Goal: Task Accomplishment & Management: Use online tool/utility

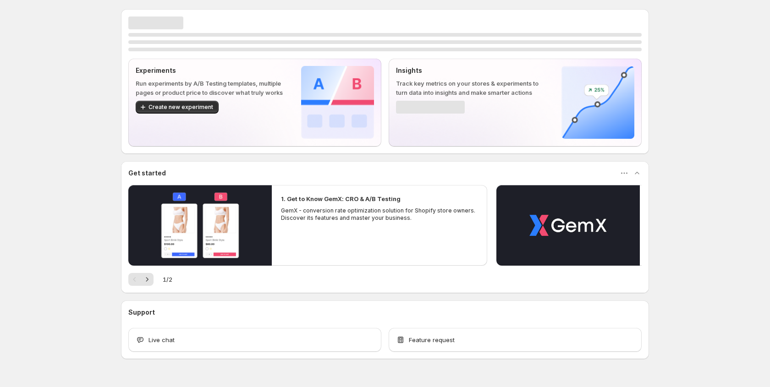
scroll to position [22, 0]
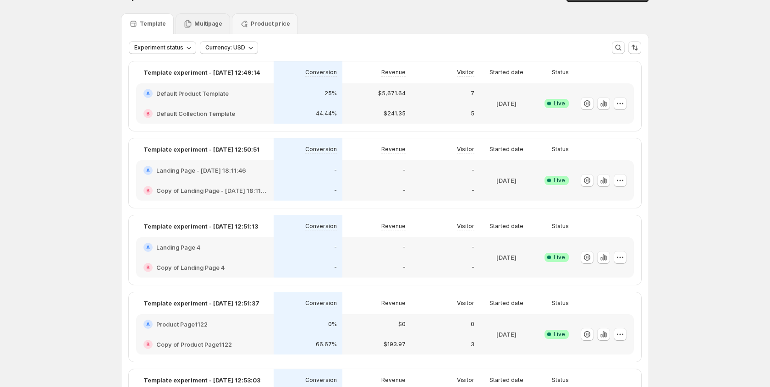
click at [206, 24] on p "Multipage" at bounding box center [208, 23] width 28 height 7
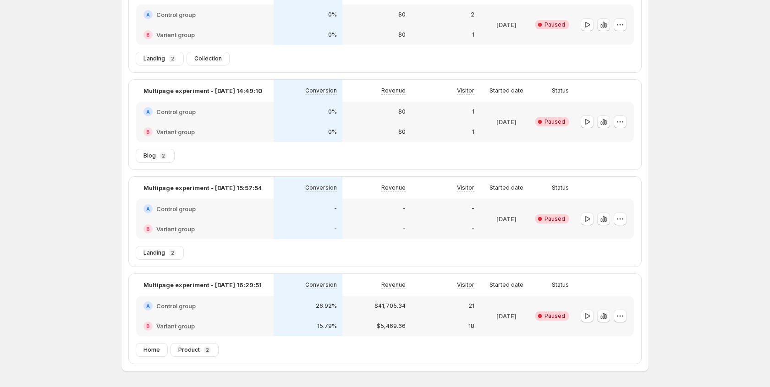
scroll to position [303, 0]
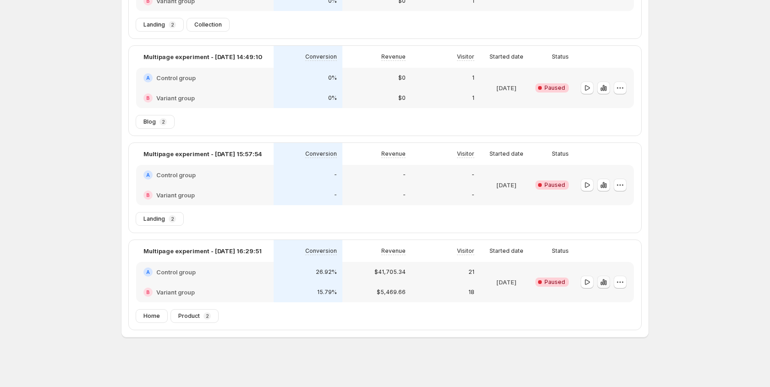
click at [602, 282] on icon "button" at bounding box center [602, 284] width 2 height 4
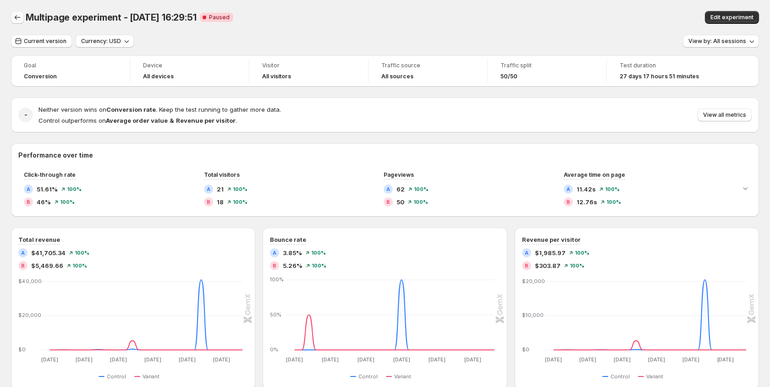
click at [16, 19] on icon "Back" at bounding box center [17, 17] width 9 height 9
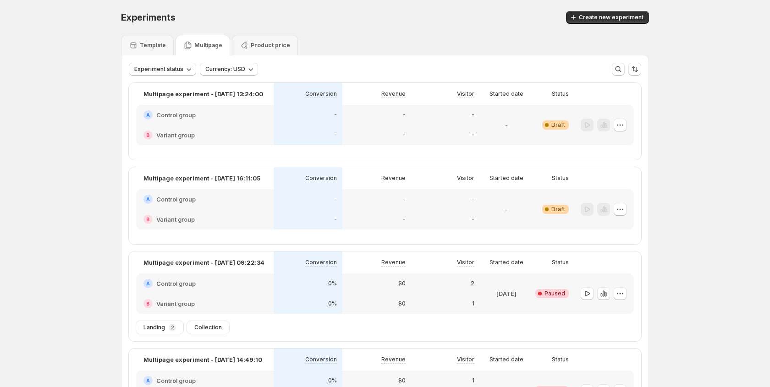
scroll to position [37, 0]
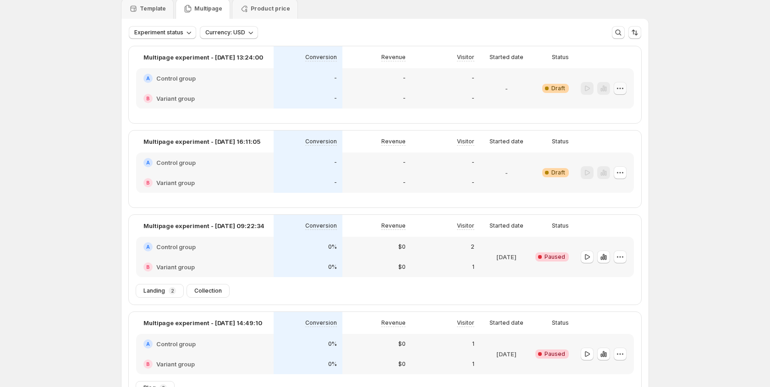
click at [624, 88] on icon "button" at bounding box center [620, 88] width 9 height 9
click at [610, 157] on span "Delete" at bounding box center [613, 154] width 18 height 7
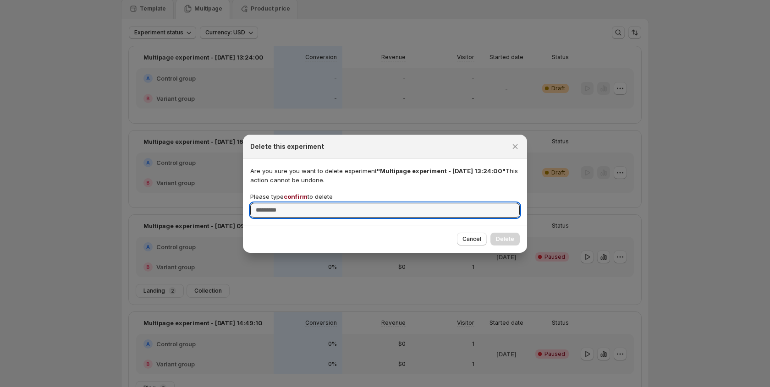
click at [300, 196] on span "confirm" at bounding box center [296, 196] width 24 height 7
click at [300, 203] on input "Please type confirm to delete" at bounding box center [385, 210] width 270 height 15
click at [300, 196] on span "confirm" at bounding box center [296, 196] width 24 height 7
click at [300, 203] on input "Please type confirm to delete" at bounding box center [385, 210] width 270 height 15
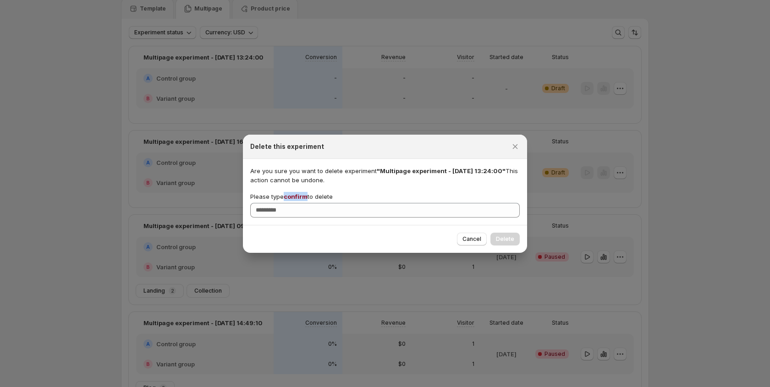
copy span "confirm"
drag, startPoint x: 481, startPoint y: 237, endPoint x: 476, endPoint y: 193, distance: 44.7
click at [481, 237] on span "Cancel" at bounding box center [472, 239] width 19 height 7
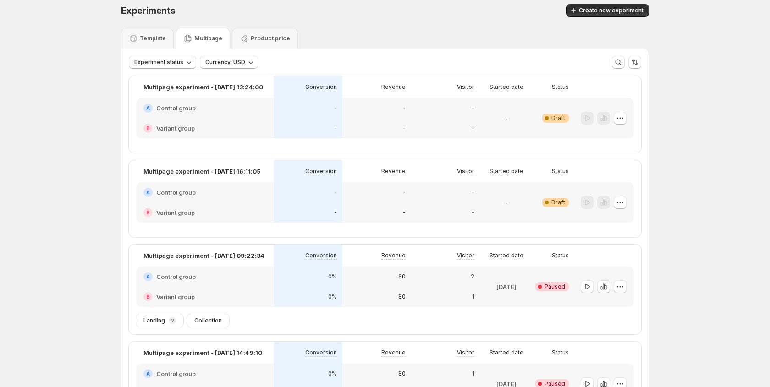
scroll to position [0, 0]
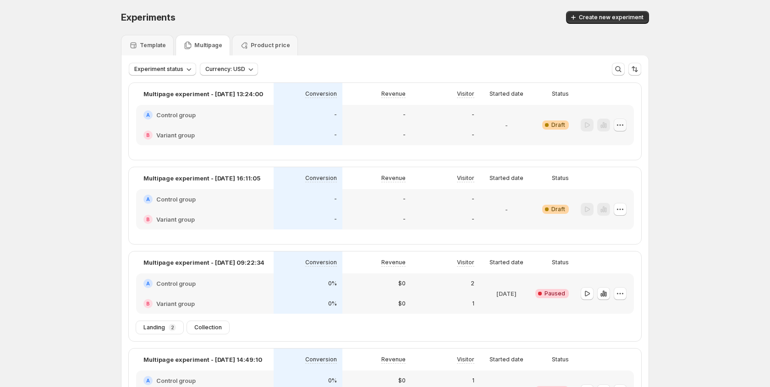
click at [619, 127] on icon "button" at bounding box center [620, 125] width 9 height 9
click at [615, 188] on span "Delete" at bounding box center [613, 191] width 18 height 7
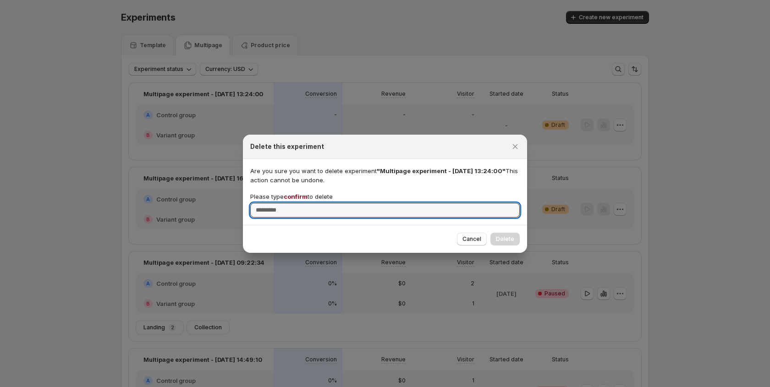
click at [297, 197] on span "confirm" at bounding box center [296, 196] width 24 height 7
click at [297, 203] on input "Please type confirm to delete" at bounding box center [385, 210] width 270 height 15
click at [297, 197] on span "confirm" at bounding box center [296, 196] width 24 height 7
click at [297, 203] on input "Please type confirm to delete" at bounding box center [385, 210] width 270 height 15
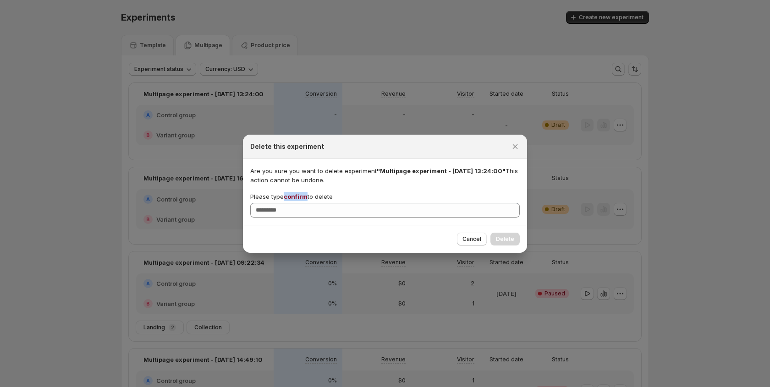
copy span "confirm"
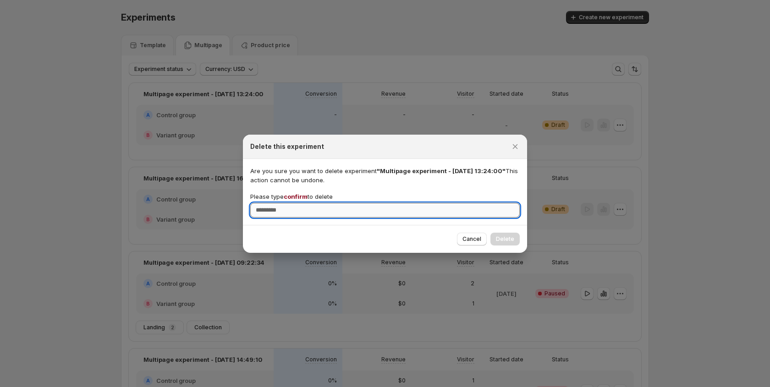
click at [292, 216] on input "Please type confirm to delete" at bounding box center [385, 210] width 270 height 15
paste input "*******"
type input "*******"
click at [508, 242] on span "Delete" at bounding box center [505, 239] width 18 height 7
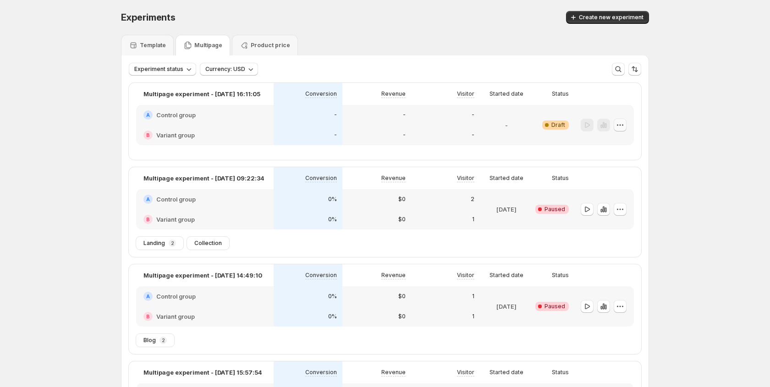
click at [622, 127] on icon "button" at bounding box center [620, 125] width 9 height 9
click at [611, 188] on span "Delete" at bounding box center [613, 190] width 18 height 7
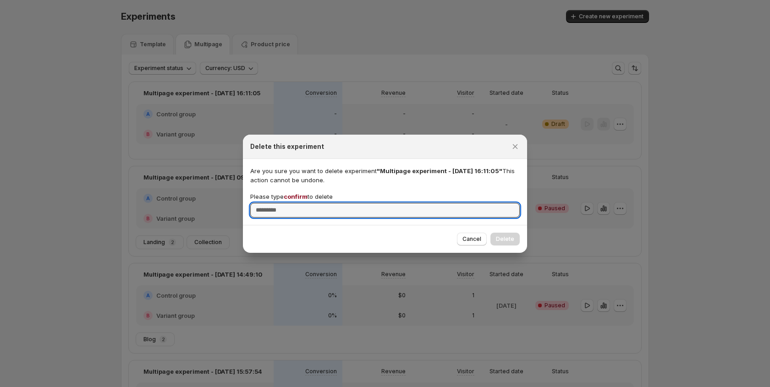
scroll to position [2, 0]
type input "*******"
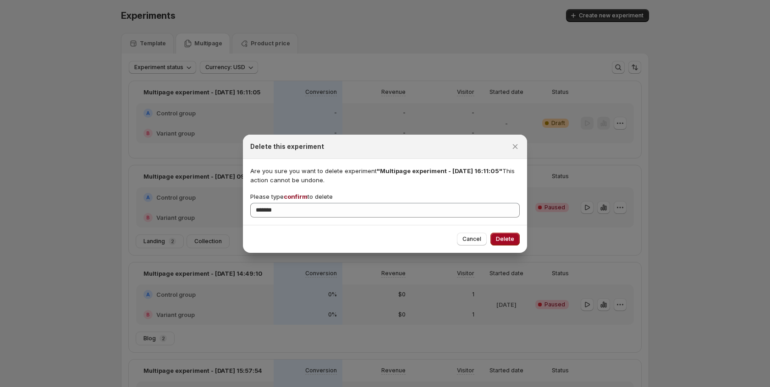
click at [497, 235] on button "Delete" at bounding box center [505, 239] width 29 height 13
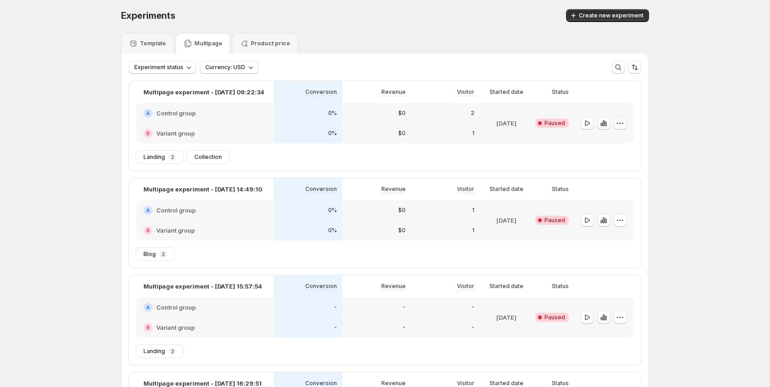
click at [625, 122] on icon "button" at bounding box center [620, 123] width 9 height 9
click at [601, 191] on icon "button" at bounding box center [596, 189] width 9 height 9
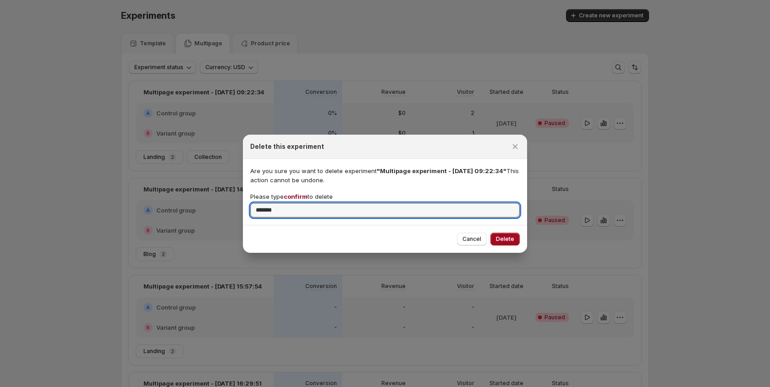
type input "*******"
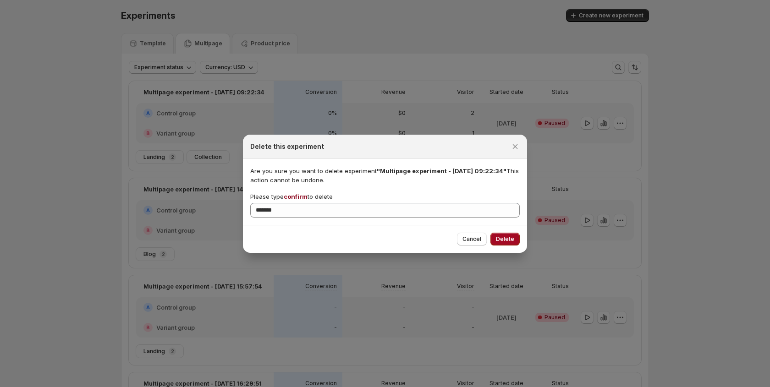
click at [504, 234] on button "Delete" at bounding box center [505, 239] width 29 height 13
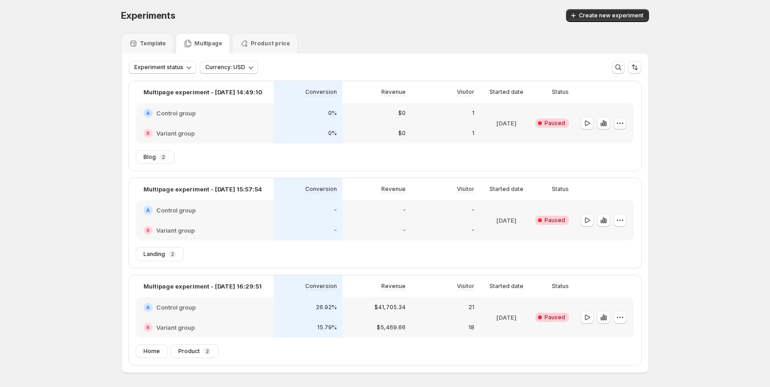
click at [619, 122] on icon "button" at bounding box center [620, 123] width 9 height 9
click at [598, 189] on icon "button" at bounding box center [597, 189] width 6 height 7
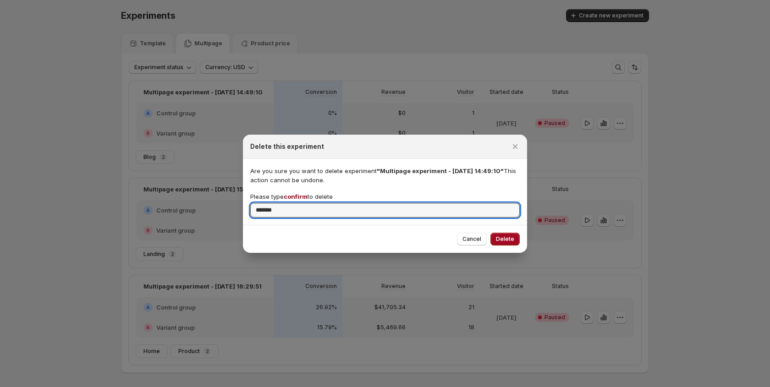
type input "*******"
click at [505, 239] on span "Delete" at bounding box center [505, 239] width 18 height 7
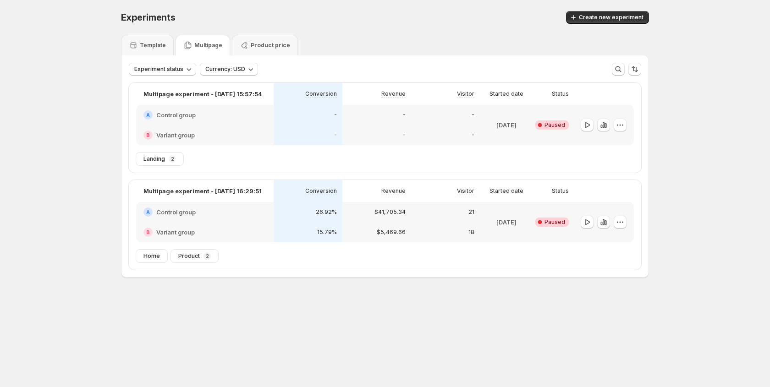
scroll to position [0, 0]
click at [617, 128] on icon "button" at bounding box center [620, 125] width 9 height 9
click at [601, 192] on icon "button" at bounding box center [596, 191] width 9 height 9
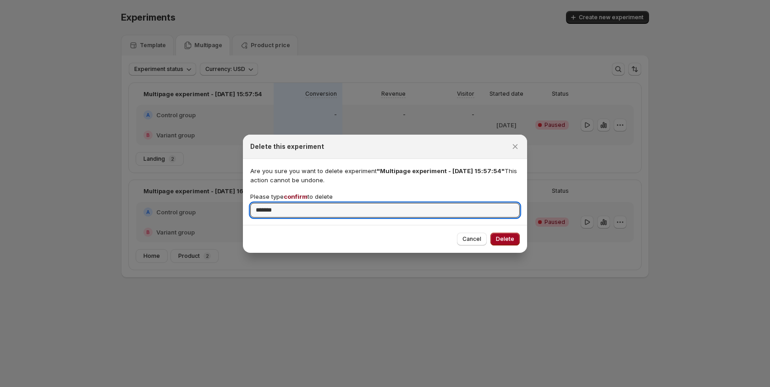
type input "*******"
click at [507, 239] on span "Delete" at bounding box center [505, 239] width 18 height 7
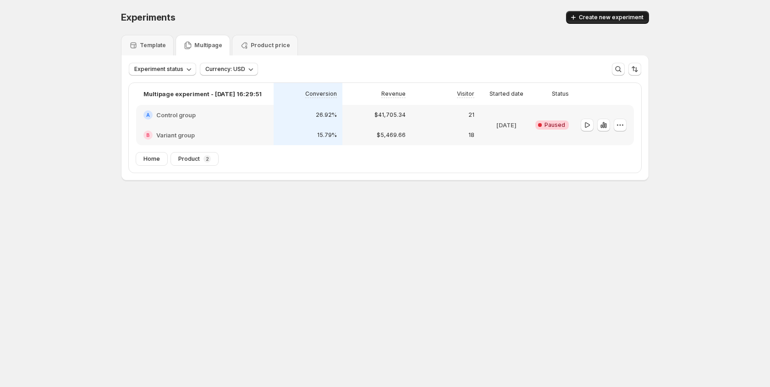
click at [612, 15] on span "Create new experiment" at bounding box center [611, 17] width 65 height 7
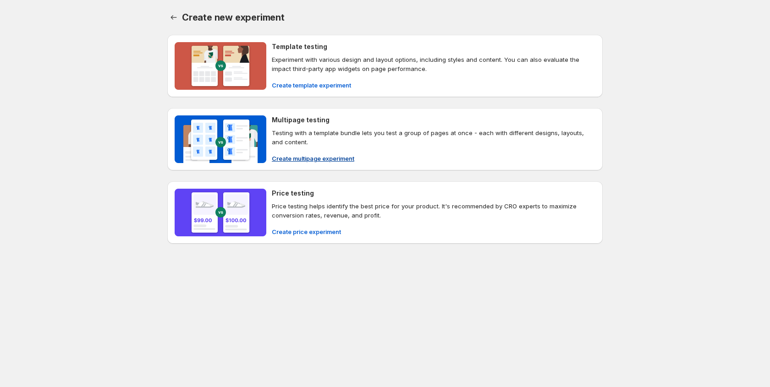
click at [312, 156] on span "Create multipage experiment" at bounding box center [313, 158] width 83 height 9
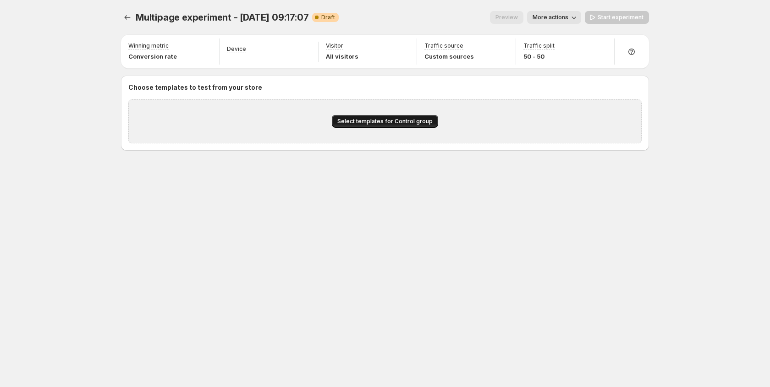
click at [390, 126] on button "Select templates for Control group" at bounding box center [385, 121] width 106 height 13
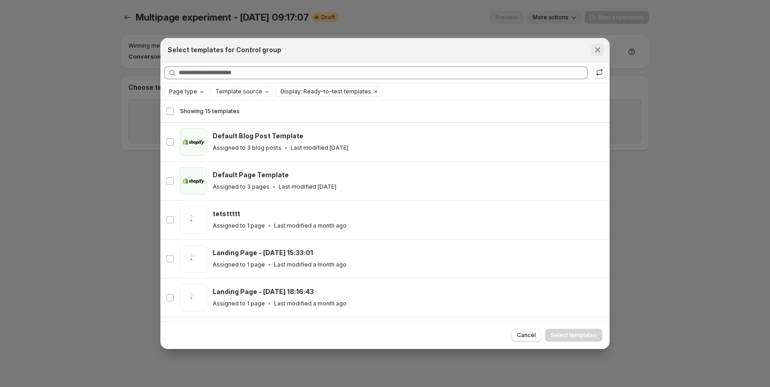
click at [595, 50] on icon "Close" at bounding box center [597, 49] width 9 height 9
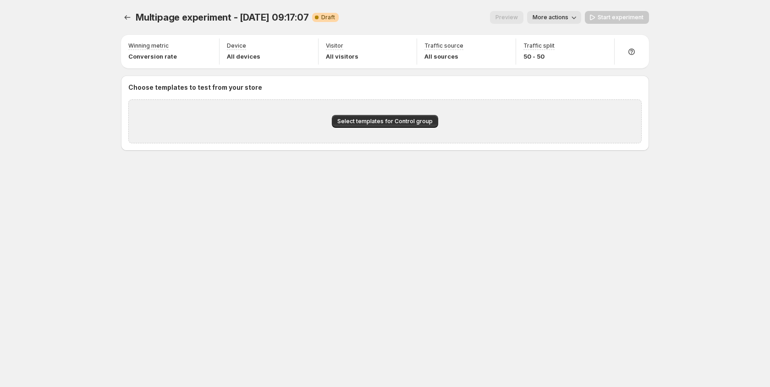
click at [119, 18] on div "Multipage experiment - [DATE] 09:17:07. This page is ready Multipage experiment…" at bounding box center [385, 100] width 550 height 200
click at [130, 17] on icon "Experiments" at bounding box center [127, 17] width 9 height 9
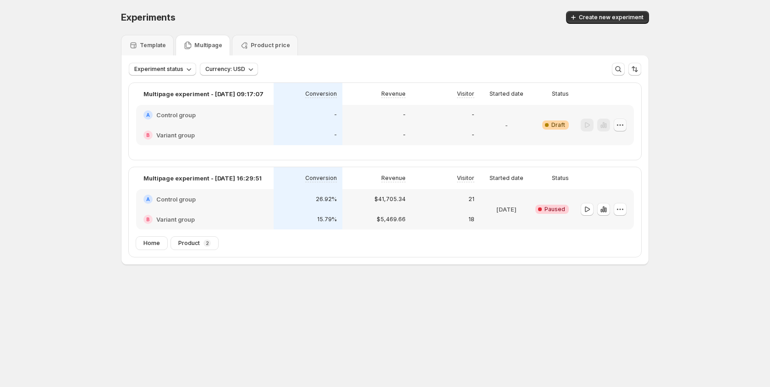
click at [622, 122] on icon "button" at bounding box center [620, 125] width 9 height 9
click at [603, 185] on button "Delete" at bounding box center [621, 191] width 62 height 15
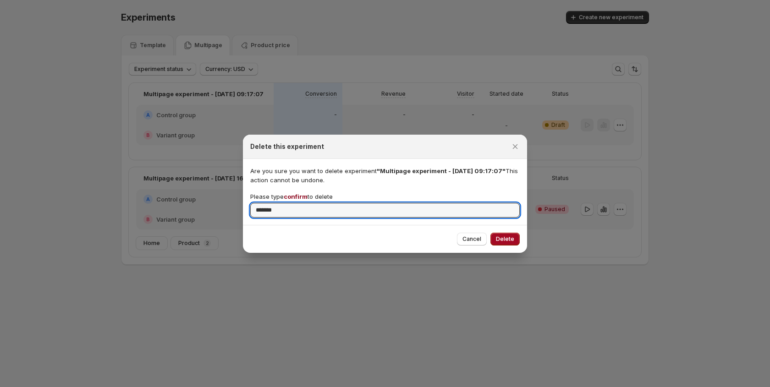
type input "*******"
drag, startPoint x: 505, startPoint y: 239, endPoint x: 490, endPoint y: 233, distance: 16.7
click at [506, 239] on span "Delete" at bounding box center [505, 239] width 18 height 7
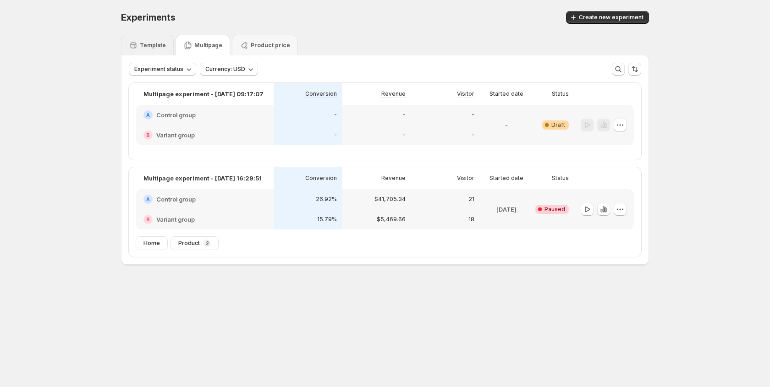
click at [149, 44] on p "Template" at bounding box center [153, 45] width 26 height 7
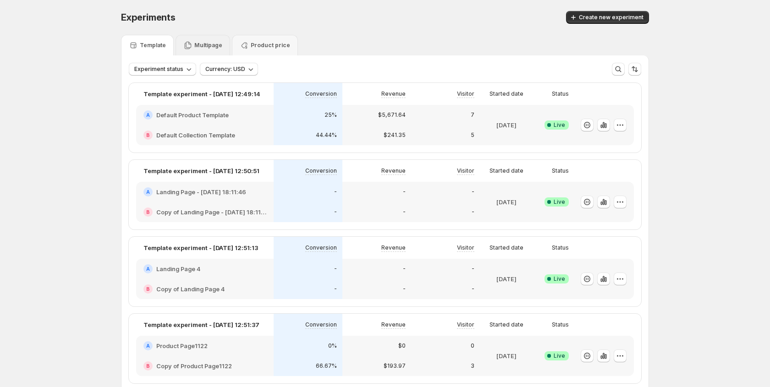
click at [197, 42] on p "Multipage" at bounding box center [208, 45] width 28 height 7
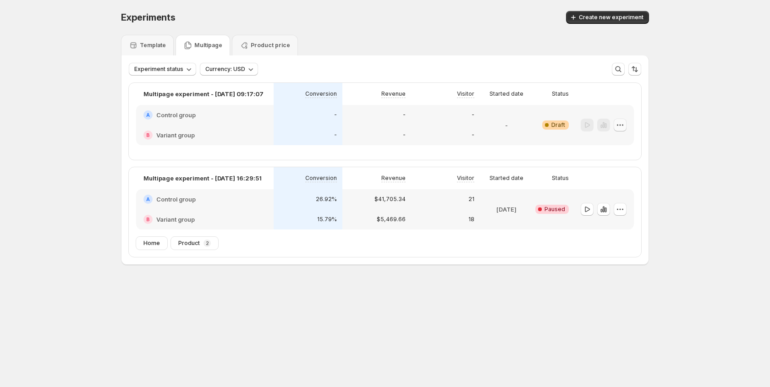
click at [620, 128] on icon "button" at bounding box center [620, 125] width 9 height 9
click at [689, 138] on div "Experiments. This page is ready Experiments Create new experiment Template Mult…" at bounding box center [385, 157] width 770 height 315
click at [619, 123] on icon "button" at bounding box center [620, 125] width 9 height 9
click at [613, 144] on span "Edit" at bounding box center [609, 144] width 10 height 7
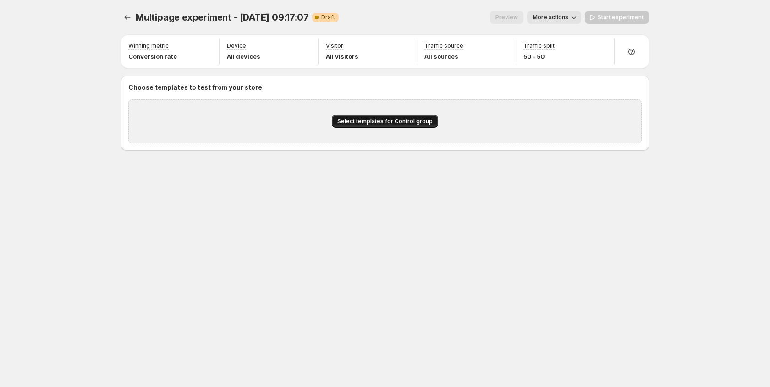
click at [407, 124] on span "Select templates for Control group" at bounding box center [384, 121] width 95 height 7
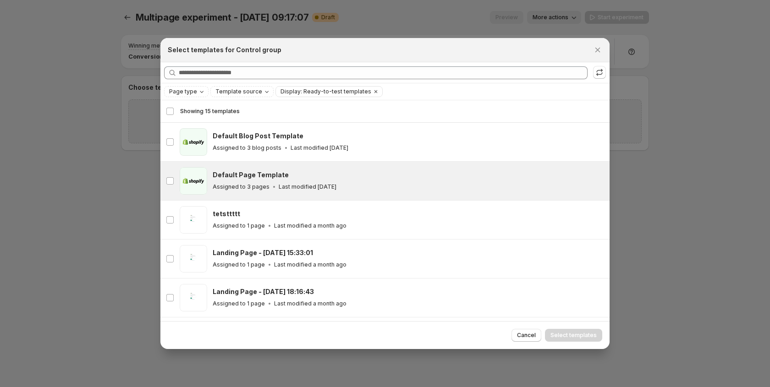
click at [257, 176] on h3 "Default Page Template" at bounding box center [251, 175] width 76 height 9
click at [573, 337] on span "Select templates" at bounding box center [574, 335] width 46 height 7
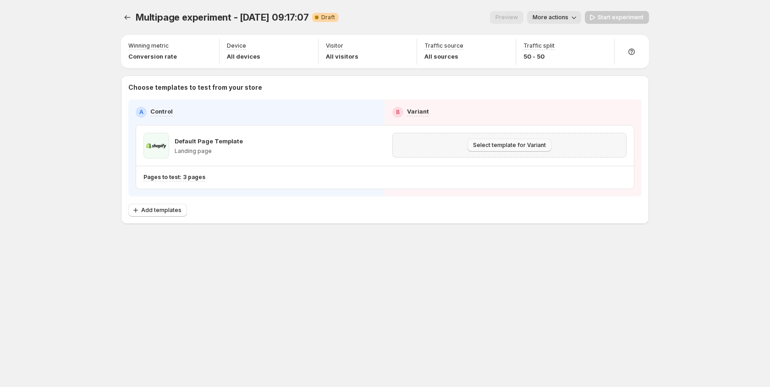
click at [493, 145] on span "Select template for Variant" at bounding box center [509, 145] width 73 height 7
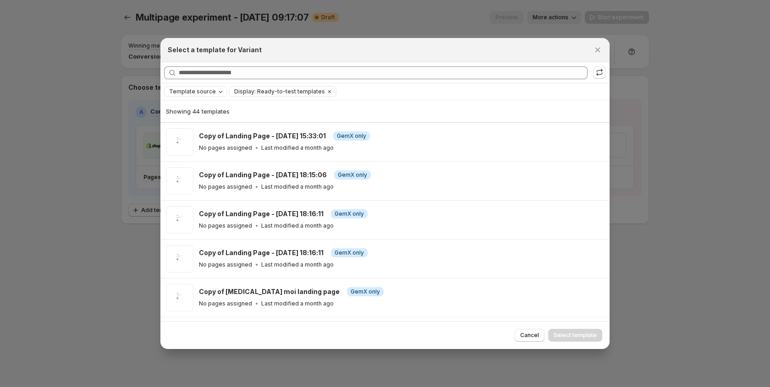
click at [200, 91] on span "Template source" at bounding box center [192, 91] width 47 height 7
click at [199, 89] on span "Template source" at bounding box center [192, 91] width 47 height 7
click at [192, 123] on span "GemPages" at bounding box center [197, 119] width 31 height 7
click at [296, 90] on span "Display: Ready-to-test templates" at bounding box center [312, 91] width 91 height 7
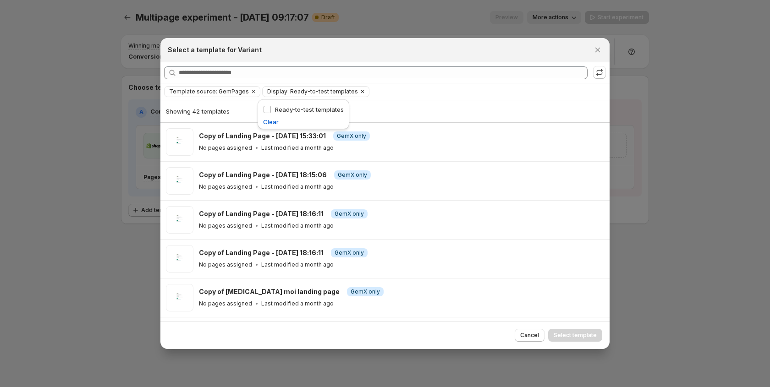
click at [296, 90] on span "Display: Ready-to-test templates" at bounding box center [312, 91] width 91 height 7
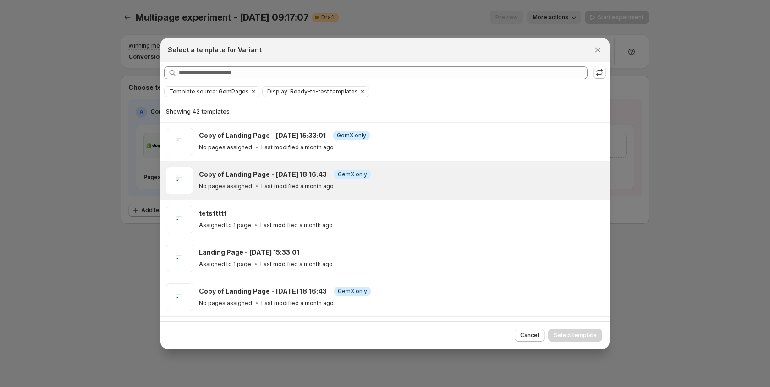
scroll to position [315, 0]
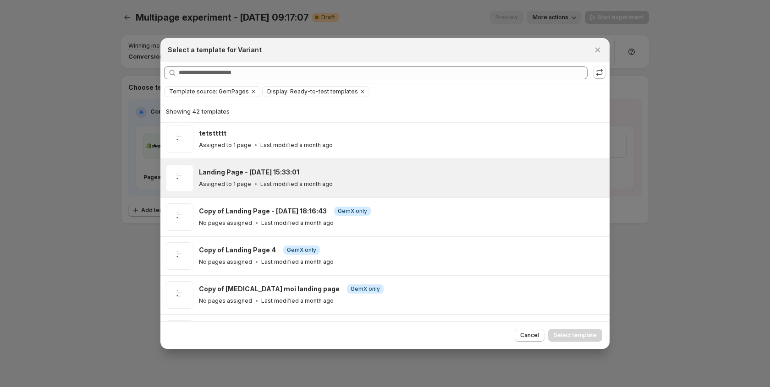
click at [363, 172] on div "Landing Page - [DATE] 15:33:01" at bounding box center [400, 172] width 403 height 9
click at [574, 331] on button "Select template" at bounding box center [575, 335] width 54 height 13
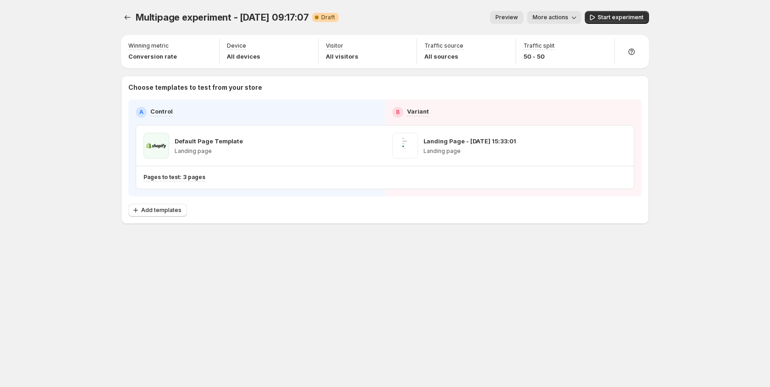
scroll to position [3, 0]
click at [172, 179] on p "Pages to test: 3 pages" at bounding box center [175, 177] width 62 height 7
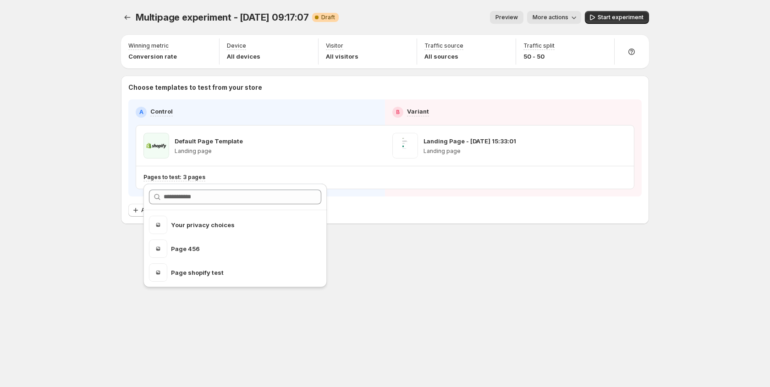
drag, startPoint x: 514, startPoint y: 241, endPoint x: 512, endPoint y: 231, distance: 10.5
click at [514, 241] on div "Multipage experiment - [DATE] 09:17:07. This page is ready Multipage experiment…" at bounding box center [385, 137] width 550 height 274
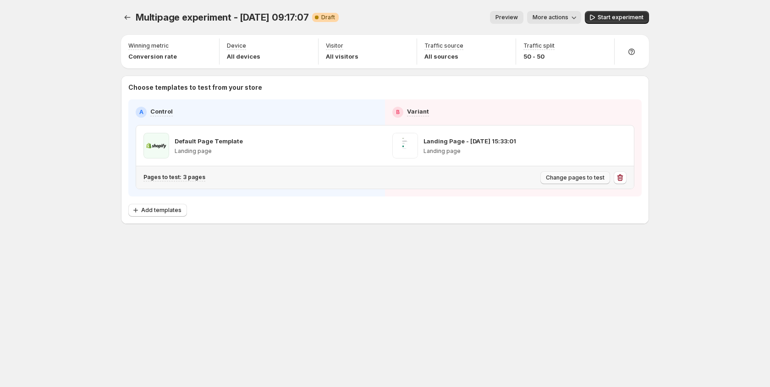
click at [565, 177] on span "Change pages to test" at bounding box center [575, 177] width 59 height 7
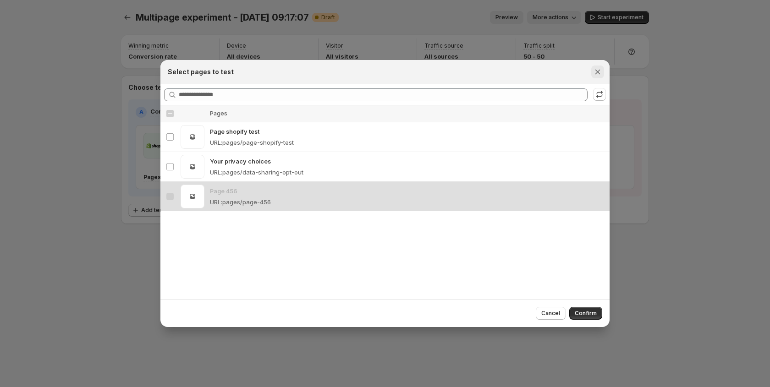
click at [596, 74] on icon "Close" at bounding box center [597, 71] width 9 height 9
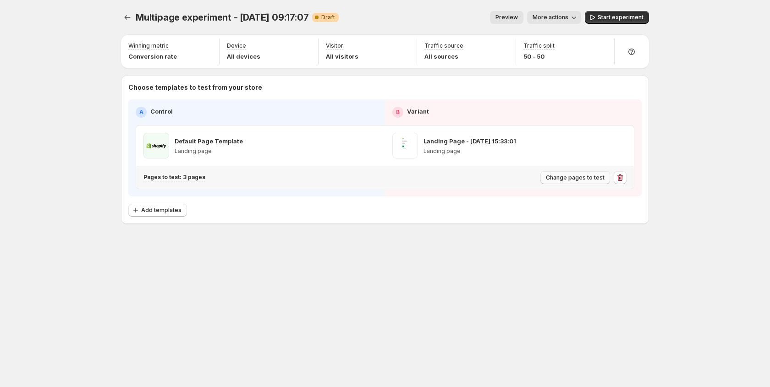
click at [574, 178] on span "Change pages to test" at bounding box center [575, 177] width 59 height 7
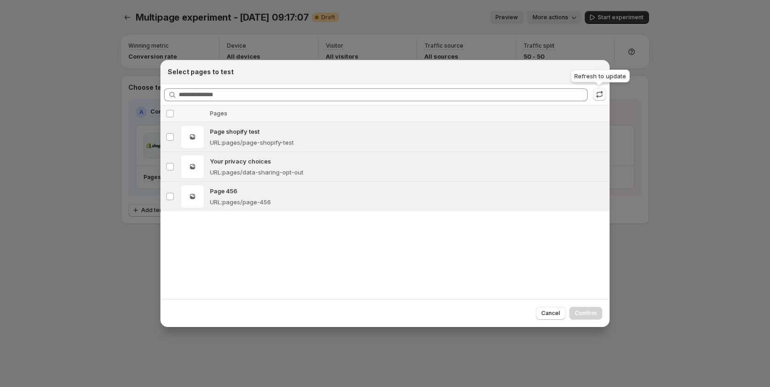
click at [600, 95] on icon ":r14r:" at bounding box center [599, 94] width 9 height 9
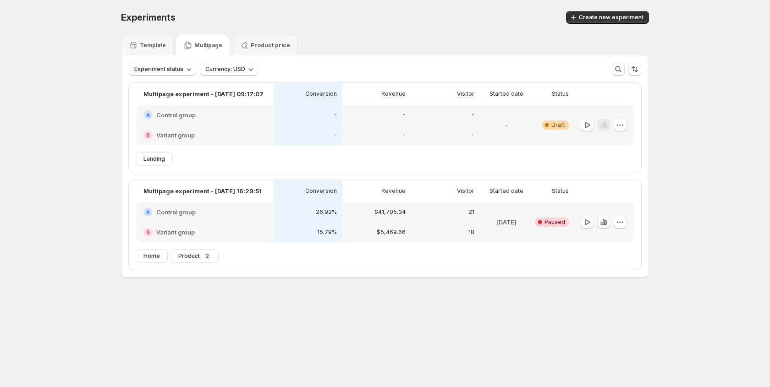
click at [432, 119] on div "-" at bounding box center [446, 115] width 58 height 9
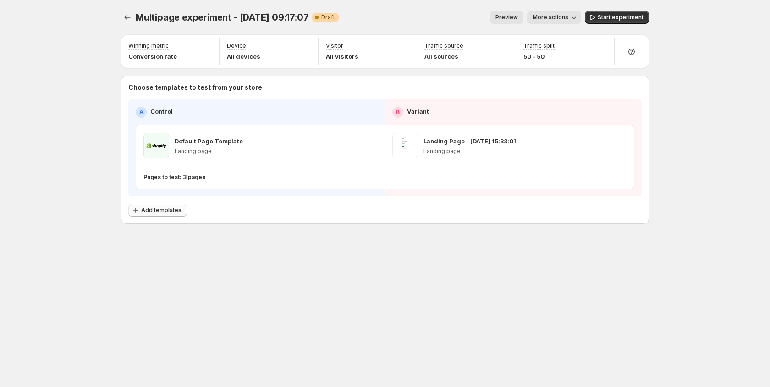
click at [160, 210] on span "Add templates" at bounding box center [161, 210] width 40 height 7
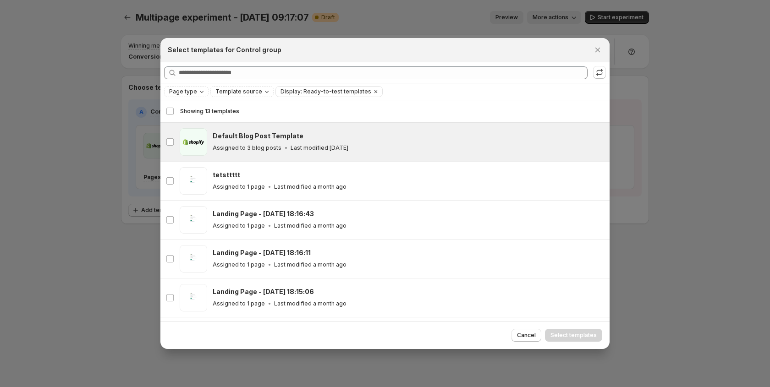
click at [244, 134] on h3 "Default Blog Post Template" at bounding box center [258, 136] width 91 height 9
click at [569, 335] on span "Select templates" at bounding box center [574, 335] width 46 height 7
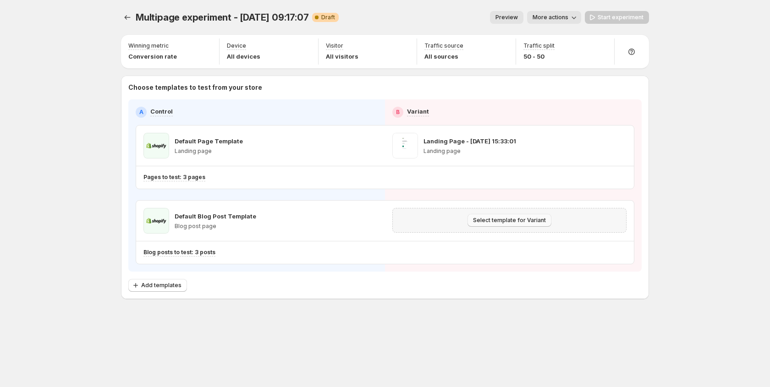
click at [508, 221] on span "Select template for Variant" at bounding box center [509, 220] width 73 height 7
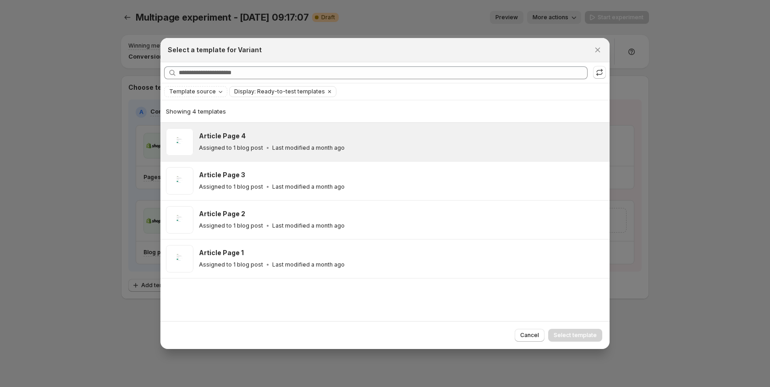
click at [254, 145] on p "Assigned to 1 blog post" at bounding box center [231, 147] width 64 height 7
click at [569, 332] on span "Select template" at bounding box center [575, 335] width 43 height 7
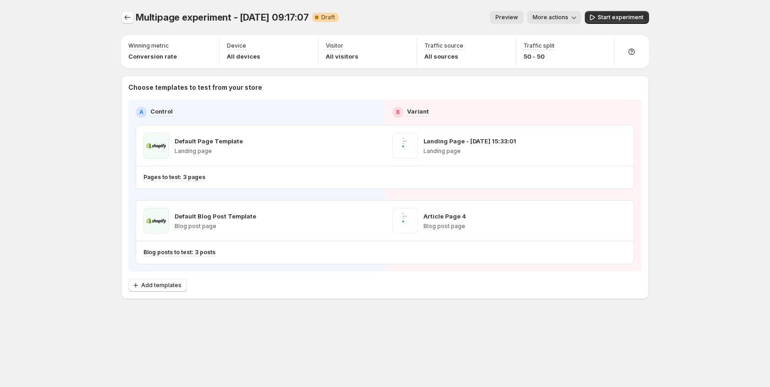
click at [124, 18] on icon "Experiments" at bounding box center [127, 17] width 9 height 9
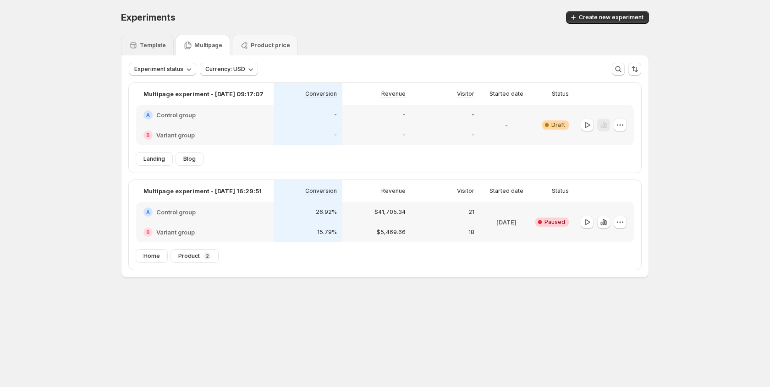
click at [155, 41] on div "Template" at bounding box center [147, 45] width 37 height 9
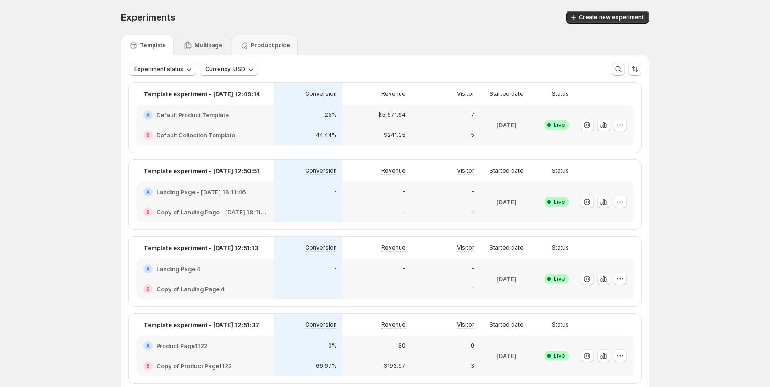
click at [206, 50] on div "Multipage" at bounding box center [202, 45] width 39 height 9
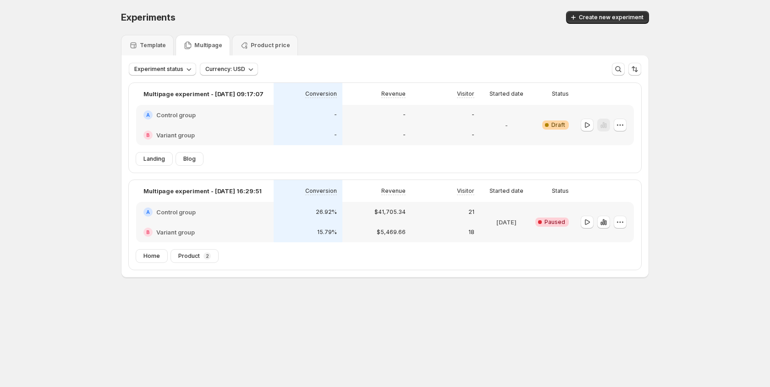
click at [411, 131] on div "-" at bounding box center [445, 135] width 69 height 20
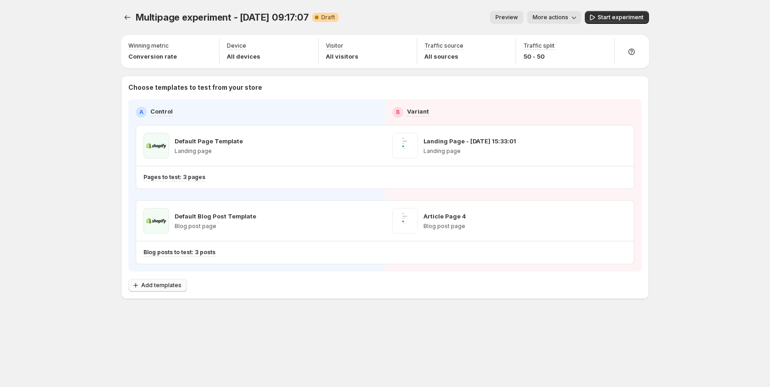
click at [165, 287] on span "Add templates" at bounding box center [161, 285] width 40 height 7
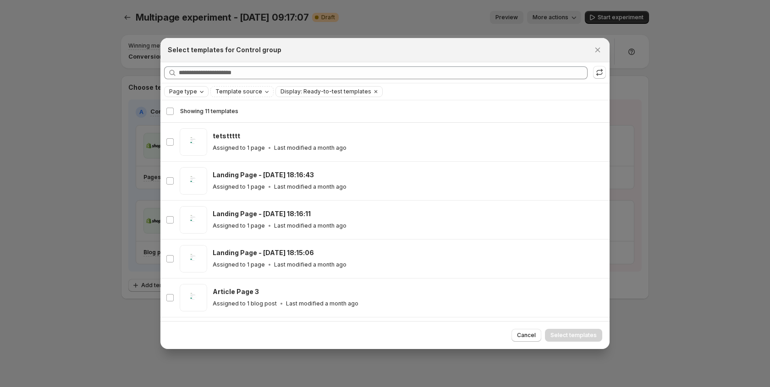
click at [198, 92] on icon "Page type" at bounding box center [201, 91] width 7 height 7
click at [228, 89] on span "Template source" at bounding box center [239, 91] width 47 height 7
click at [230, 109] on span "Shopify" at bounding box center [238, 109] width 22 height 7
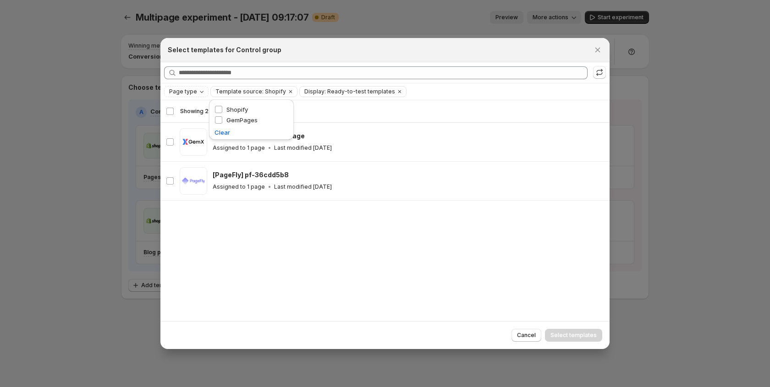
click at [528, 336] on span "Cancel" at bounding box center [526, 335] width 19 height 7
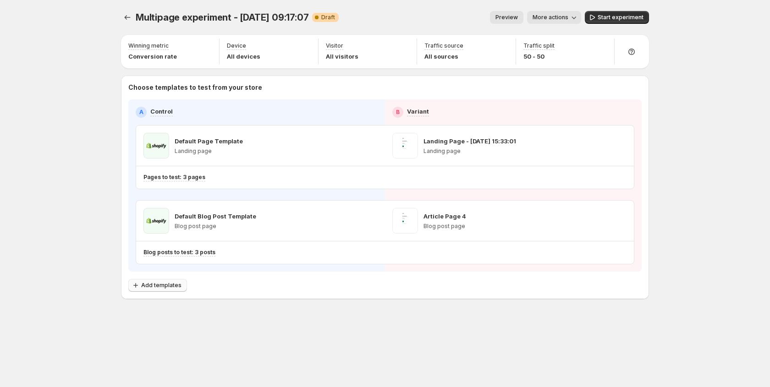
click at [171, 285] on span "Add templates" at bounding box center [161, 285] width 40 height 7
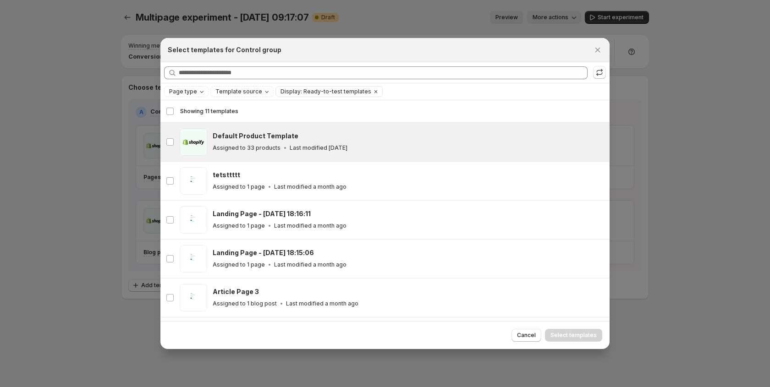
click at [236, 138] on h3 "Default Product Template" at bounding box center [256, 136] width 86 height 9
click at [574, 334] on span "Select templates" at bounding box center [574, 335] width 46 height 7
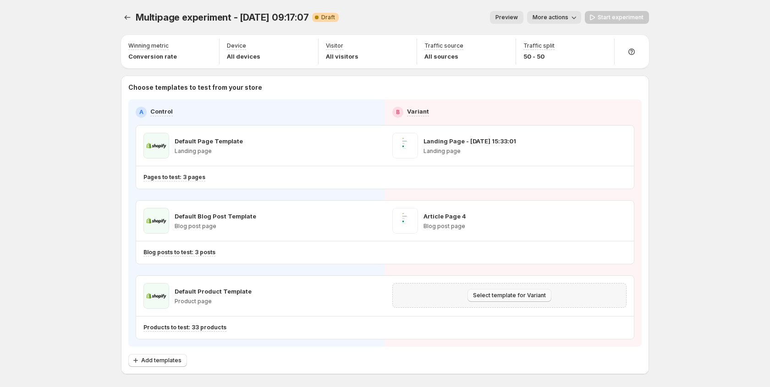
click at [499, 298] on span "Select template for Variant" at bounding box center [509, 295] width 73 height 7
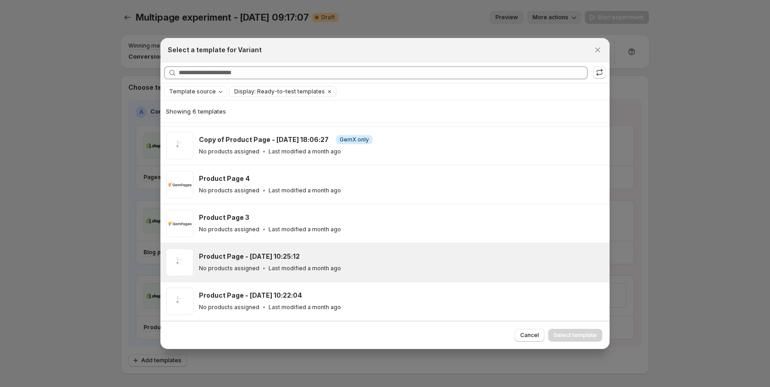
scroll to position [37, 0]
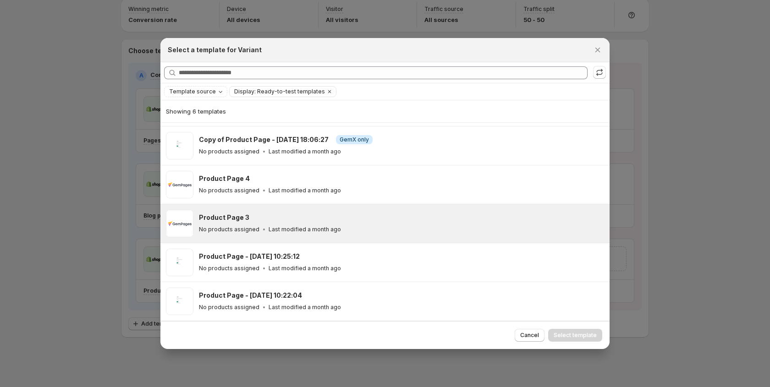
click at [315, 216] on div "Product Page 3" at bounding box center [400, 217] width 403 height 9
click at [569, 331] on button "Select template" at bounding box center [575, 335] width 54 height 13
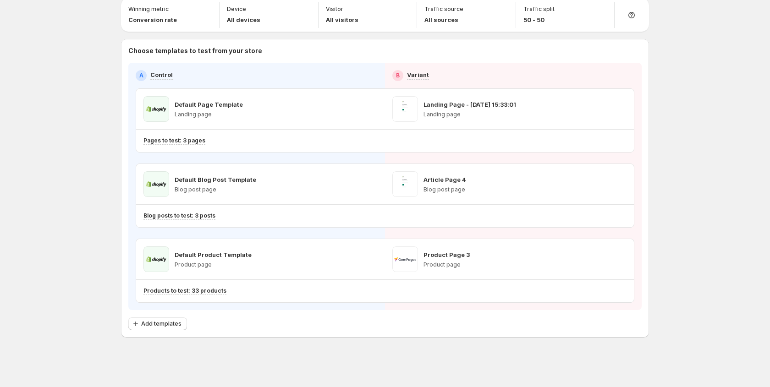
click at [92, 279] on div "Multipage experiment - Oct 15, 09:17:07. This page is ready Multipage experimen…" at bounding box center [385, 175] width 770 height 424
click at [668, 256] on div "Multipage experiment - Oct 15, 09:17:07. This page is ready Multipage experimen…" at bounding box center [385, 175] width 770 height 424
click at [619, 142] on icon "button" at bounding box center [619, 141] width 1 height 3
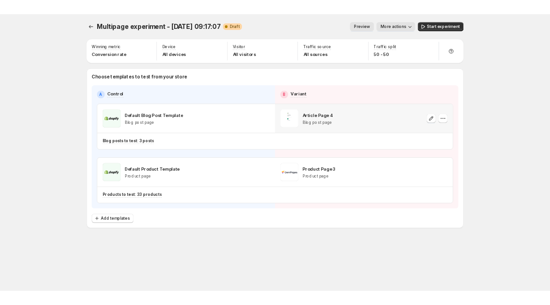
scroll to position [0, 0]
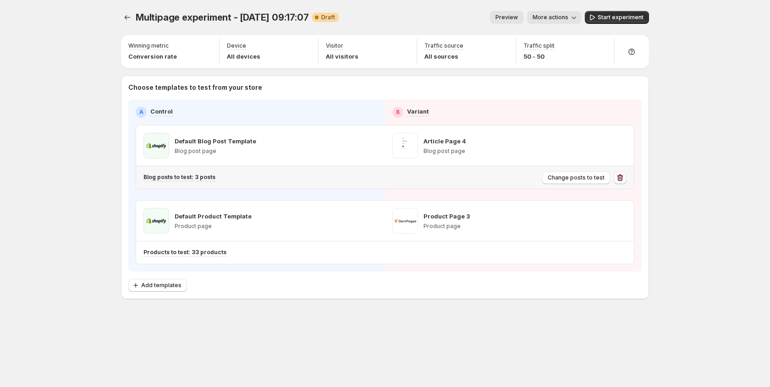
click at [620, 177] on icon "button" at bounding box center [620, 177] width 9 height 9
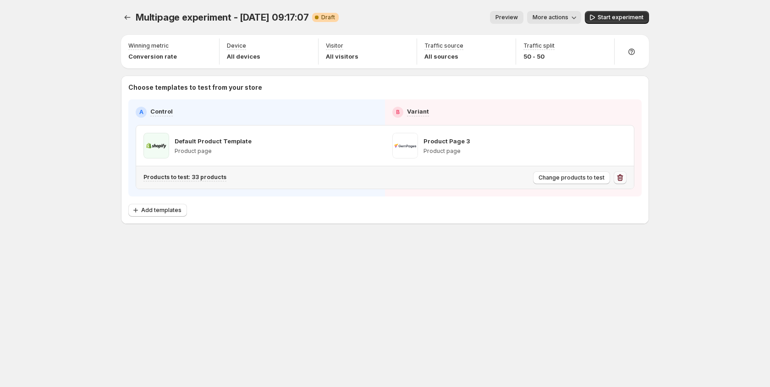
click at [621, 177] on icon "button" at bounding box center [621, 178] width 1 height 3
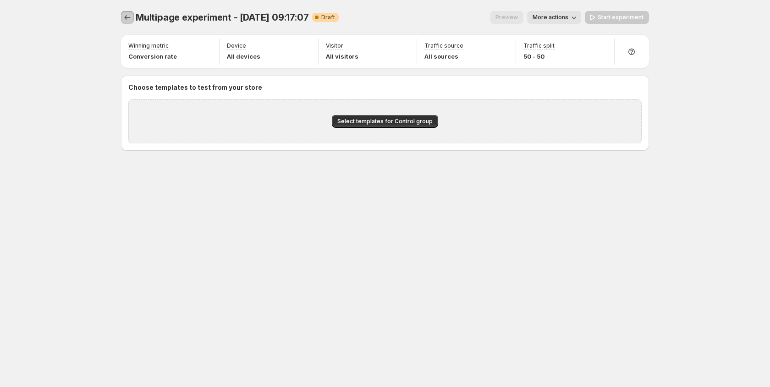
click at [131, 19] on icon "Experiments" at bounding box center [127, 17] width 9 height 9
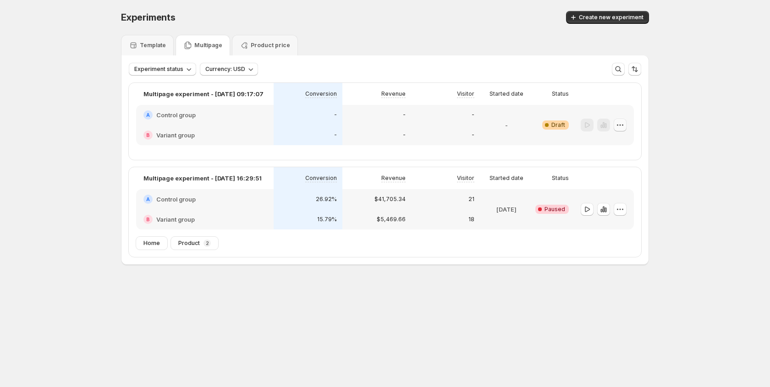
click at [619, 123] on icon "button" at bounding box center [620, 125] width 9 height 9
click at [612, 190] on span "Delete" at bounding box center [613, 191] width 18 height 7
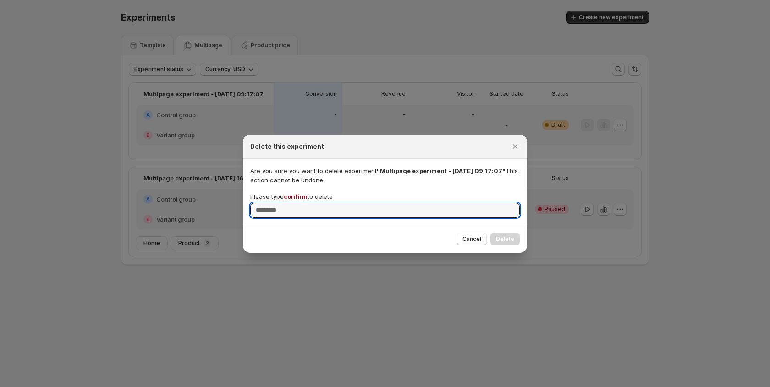
click at [297, 197] on span "confirm" at bounding box center [296, 196] width 24 height 7
click at [297, 203] on input "Please type confirm to delete" at bounding box center [385, 210] width 270 height 15
click at [297, 197] on span "confirm" at bounding box center [296, 196] width 24 height 7
click at [297, 203] on input "Please type confirm to delete" at bounding box center [385, 210] width 270 height 15
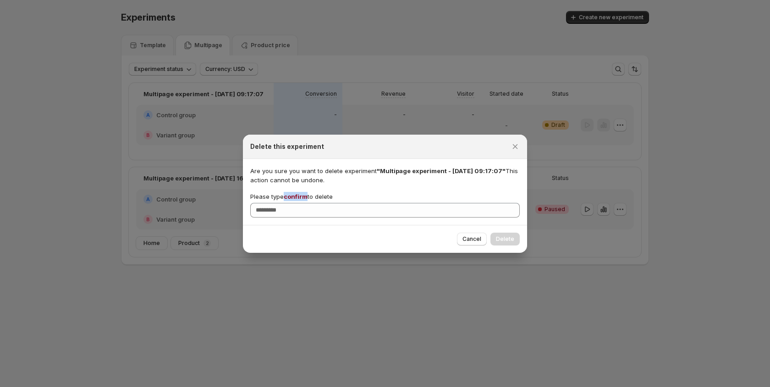
copy span "confirm"
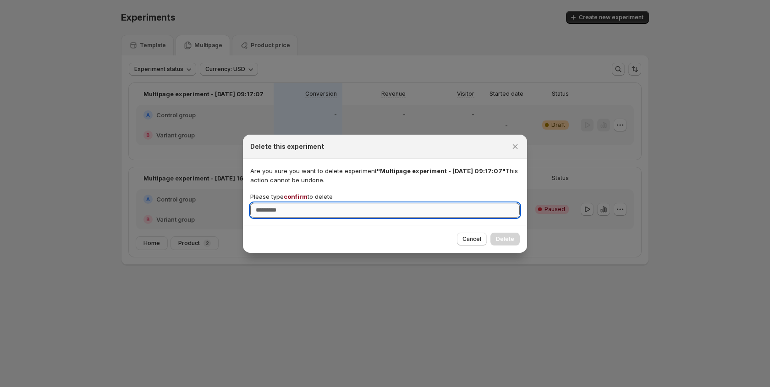
click at [296, 211] on input "Please type confirm to delete" at bounding box center [385, 210] width 270 height 15
paste input "*******"
type input "*******"
click at [511, 240] on span "Delete" at bounding box center [505, 239] width 18 height 7
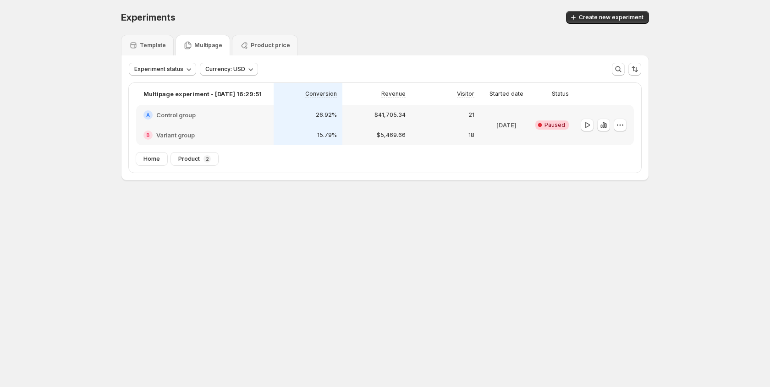
click at [724, 49] on div "Experiments. This page is ready Experiments Create new experiment Template Mult…" at bounding box center [385, 115] width 770 height 230
click at [414, 20] on div "Create new experiment" at bounding box center [512, 17] width 275 height 13
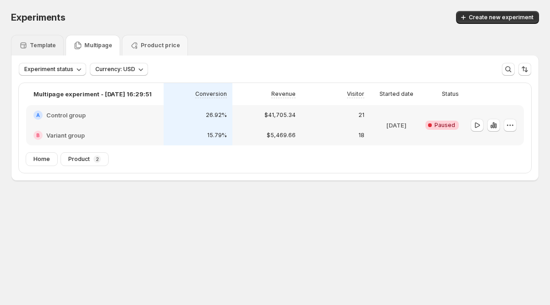
click at [45, 49] on p "Template" at bounding box center [43, 45] width 26 height 7
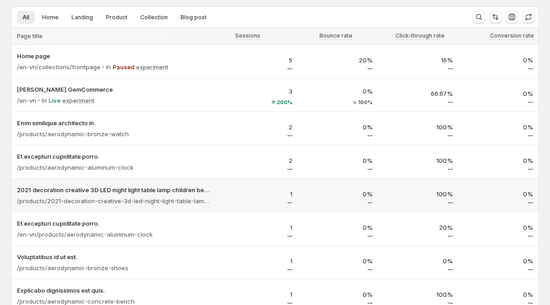
scroll to position [48, 0]
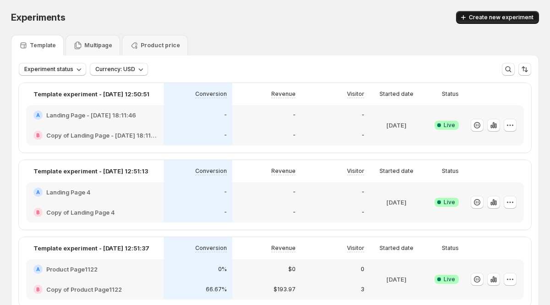
click at [495, 20] on span "Create new experiment" at bounding box center [501, 17] width 65 height 7
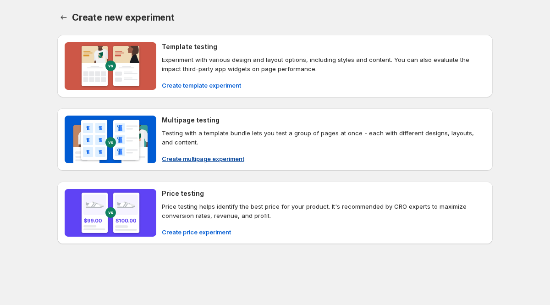
click at [192, 159] on span "Create multipage experiment" at bounding box center [203, 158] width 83 height 9
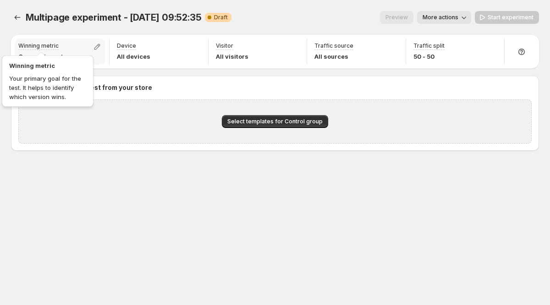
click at [42, 46] on p "Winning metric" at bounding box center [38, 45] width 40 height 7
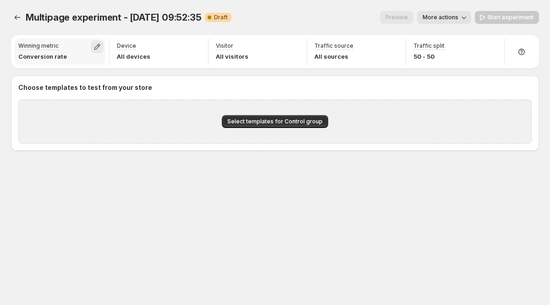
click at [99, 44] on icon "button" at bounding box center [97, 46] width 9 height 9
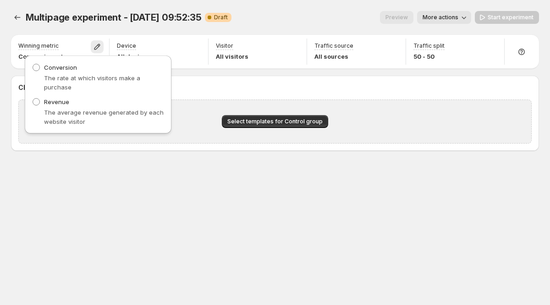
click at [65, 31] on div "Multipage experiment - Oct 15, 09:52:35. This page is ready Multipage experimen…" at bounding box center [275, 17] width 528 height 35
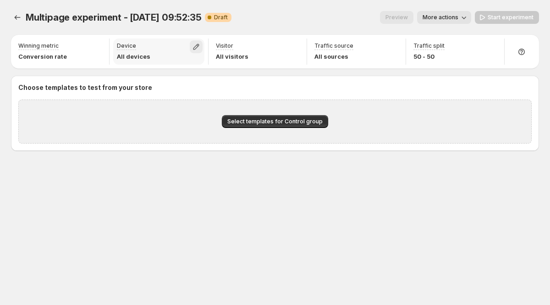
click at [199, 46] on icon "button" at bounding box center [196, 46] width 9 height 9
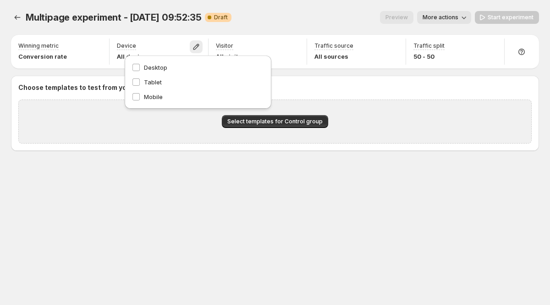
click at [172, 36] on div "Winning metric Conversion rate Device All devices Visitor All visitors Traffic …" at bounding box center [275, 51] width 528 height 33
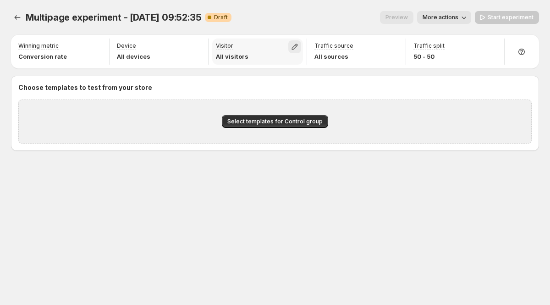
click at [297, 46] on icon "button" at bounding box center [294, 46] width 9 height 9
click at [263, 28] on div "Multipage experiment - Oct 15, 09:52:35. This page is ready Multipage experimen…" at bounding box center [275, 17] width 528 height 35
click at [396, 47] on icon "button" at bounding box center [394, 47] width 6 height 6
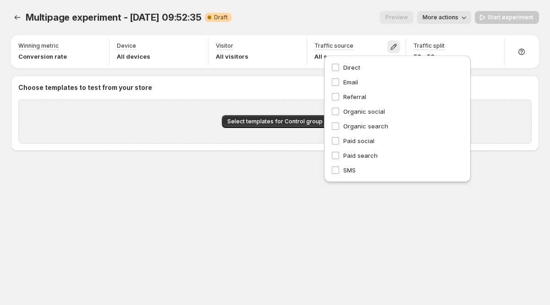
click at [351, 31] on div "Multipage experiment - Oct 15, 09:52:35. This page is ready Multipage experimen…" at bounding box center [275, 17] width 528 height 35
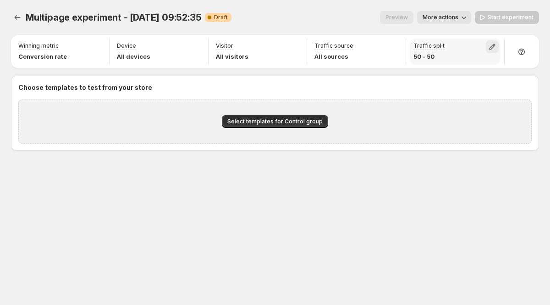
click at [496, 48] on icon "button" at bounding box center [492, 46] width 9 height 9
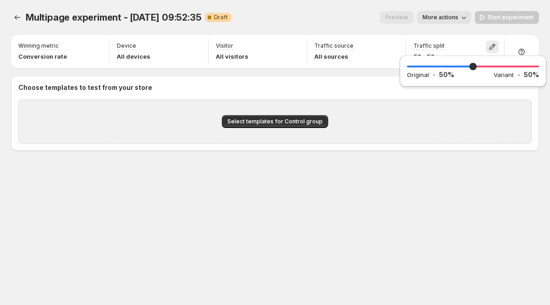
click at [327, 20] on div "Preview More actions" at bounding box center [355, 17] width 232 height 13
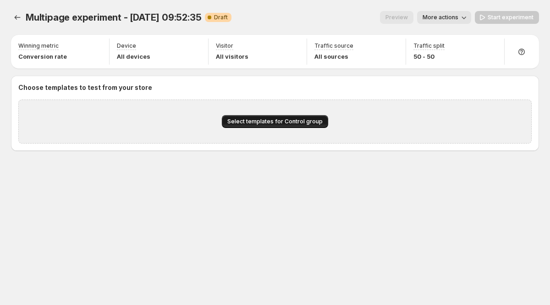
click at [268, 123] on span "Select templates for Control group" at bounding box center [274, 121] width 95 height 7
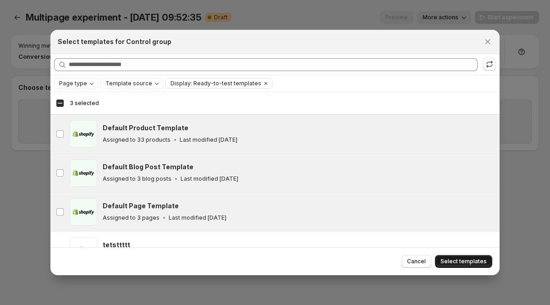
click at [466, 261] on span "Select templates" at bounding box center [464, 261] width 46 height 7
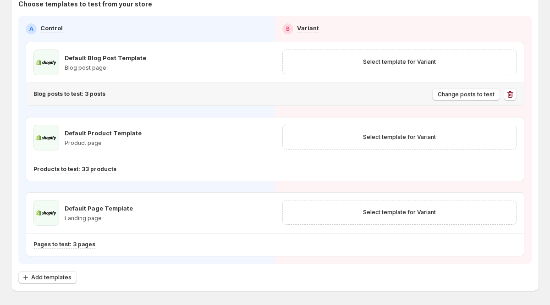
scroll to position [86, 0]
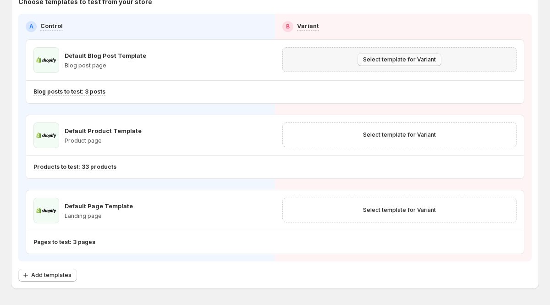
click at [401, 60] on span "Select template for Variant" at bounding box center [399, 59] width 73 height 7
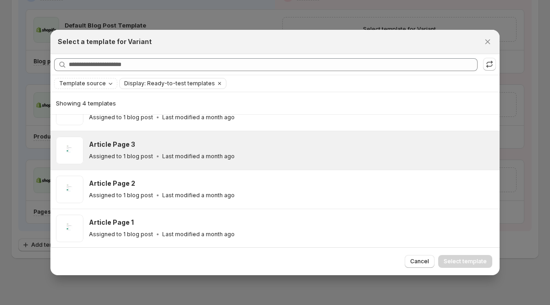
scroll to position [0, 0]
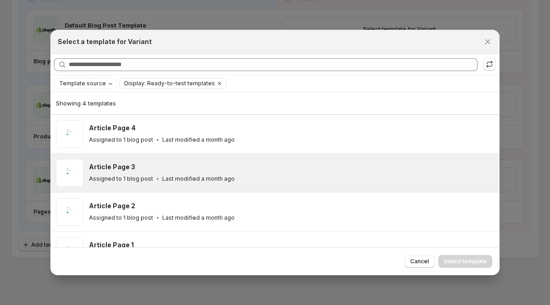
click at [405, 175] on div "Assigned to 1 blog post Last modified a month ago" at bounding box center [290, 178] width 403 height 9
click at [463, 258] on button "Select template" at bounding box center [465, 261] width 54 height 13
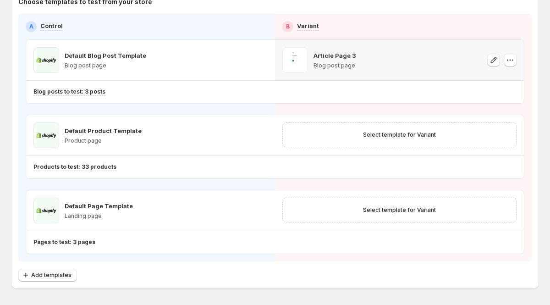
scroll to position [119, 0]
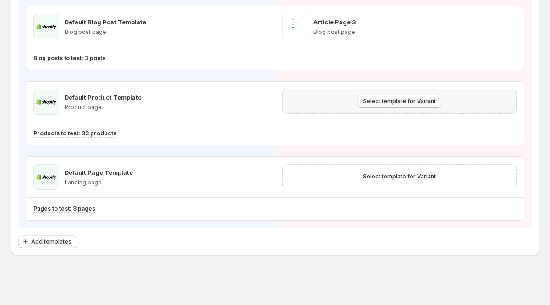
click at [409, 101] on span "Select template for Variant" at bounding box center [399, 101] width 73 height 7
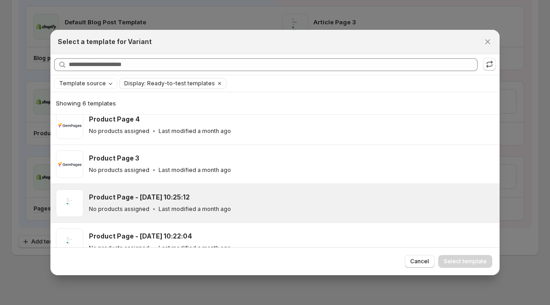
scroll to position [100, 0]
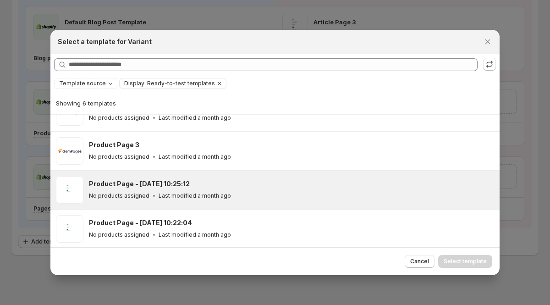
click at [304, 179] on div "Product Page - Jun 9, 10:25:12" at bounding box center [290, 183] width 403 height 9
click at [458, 258] on button "Select template" at bounding box center [465, 261] width 54 height 13
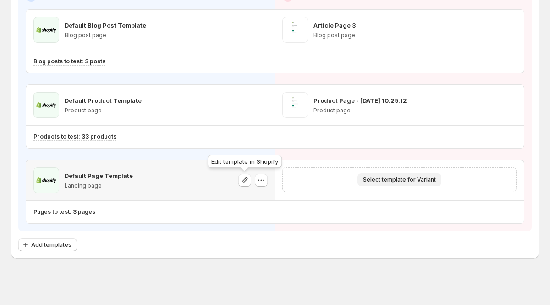
scroll to position [119, 0]
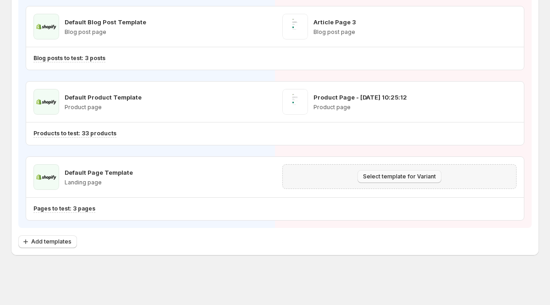
click at [402, 176] on span "Select template for Variant" at bounding box center [399, 176] width 73 height 7
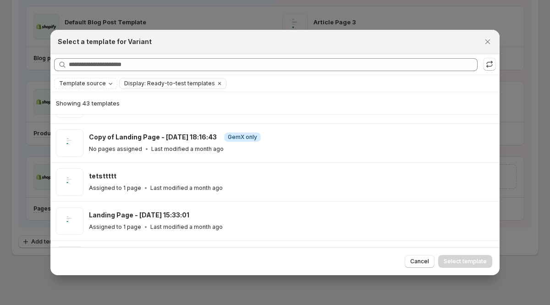
scroll to position [273, 0]
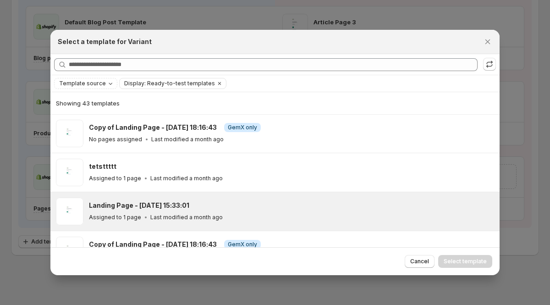
click at [260, 204] on div "Landing Page - [DATE] 15:33:01" at bounding box center [290, 205] width 403 height 9
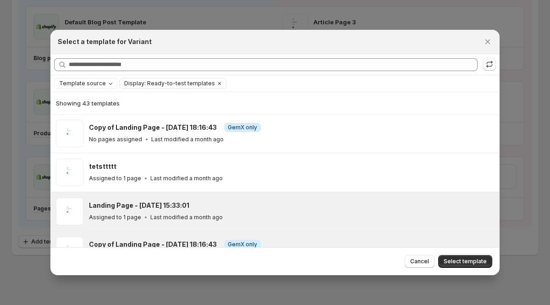
scroll to position [266, 0]
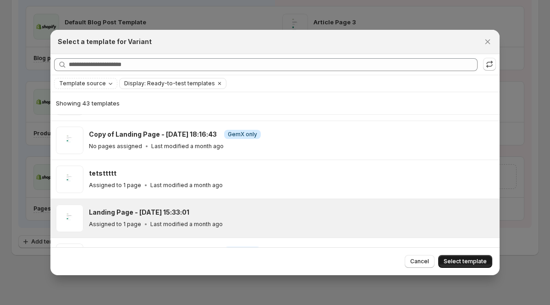
click at [463, 261] on span "Select template" at bounding box center [465, 261] width 43 height 7
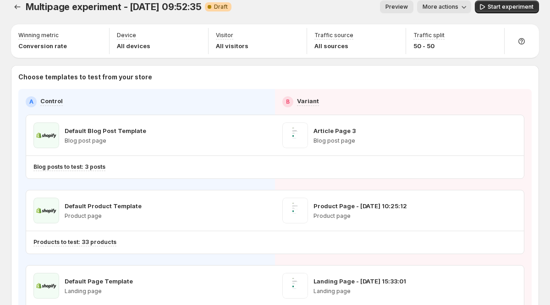
scroll to position [0, 0]
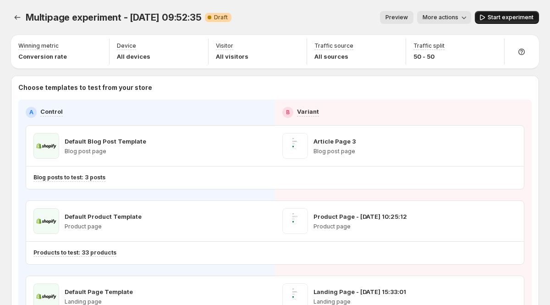
click at [501, 18] on span "Start experiment" at bounding box center [511, 17] width 46 height 7
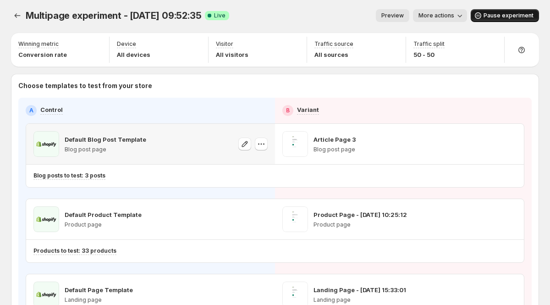
scroll to position [0, 0]
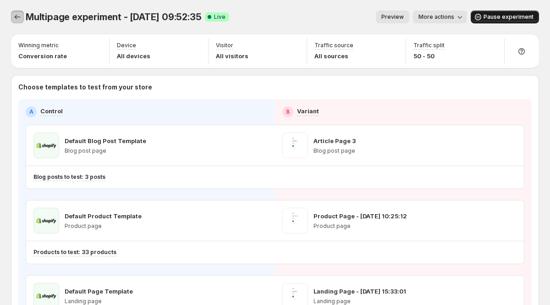
click at [16, 17] on icon "Experiments" at bounding box center [18, 17] width 6 height 5
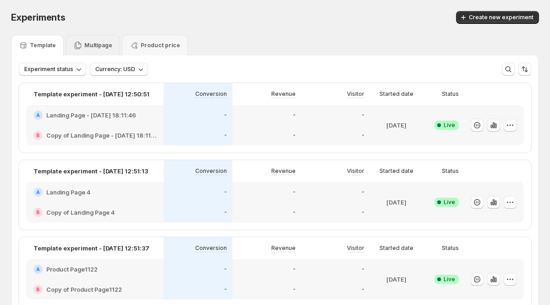
click at [87, 46] on p "Multipage" at bounding box center [98, 45] width 28 height 7
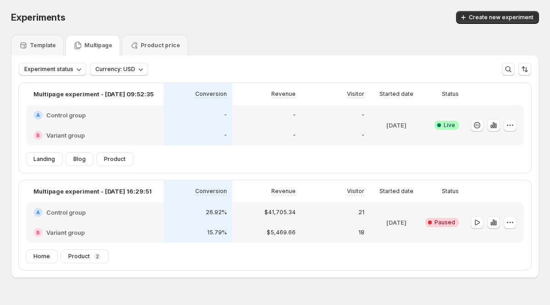
scroll to position [22, 0]
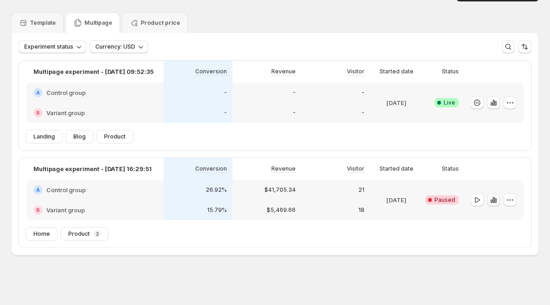
click at [495, 202] on icon "button" at bounding box center [496, 200] width 2 height 5
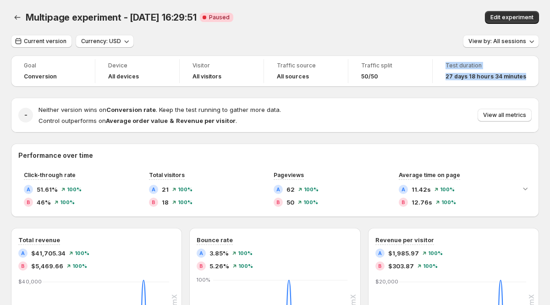
drag, startPoint x: 448, startPoint y: 64, endPoint x: 529, endPoint y: 77, distance: 81.6
click at [529, 77] on div "Test duration 27 days 18 hours 34 minutes" at bounding box center [485, 71] width 95 height 24
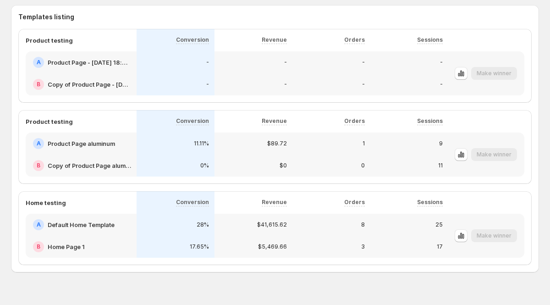
scroll to position [397, 0]
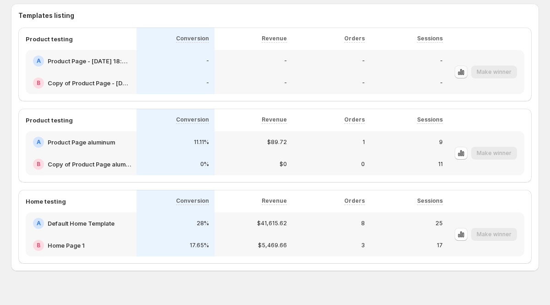
click at [461, 71] on icon "button" at bounding box center [461, 71] width 9 height 9
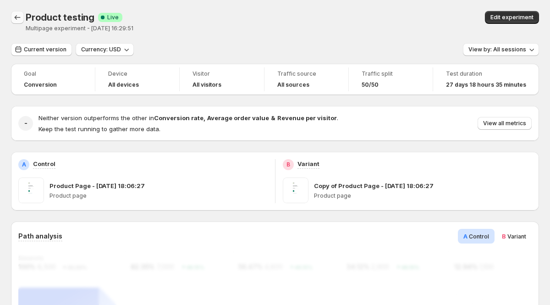
click at [21, 16] on icon "Back" at bounding box center [17, 17] width 9 height 9
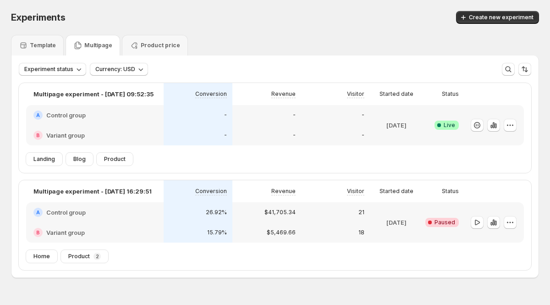
scroll to position [22, 0]
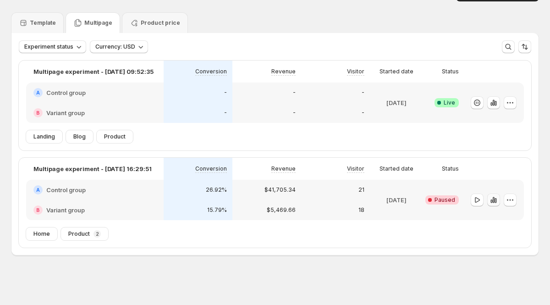
click at [492, 200] on icon "button" at bounding box center [492, 201] width 2 height 4
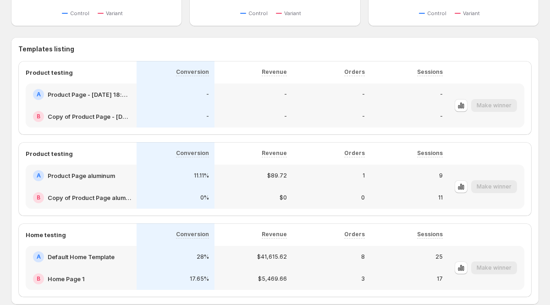
scroll to position [413, 0]
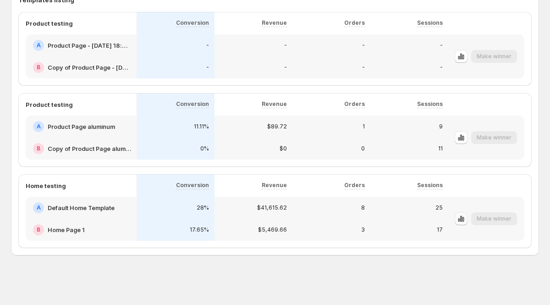
click at [463, 221] on icon "button" at bounding box center [461, 218] width 9 height 9
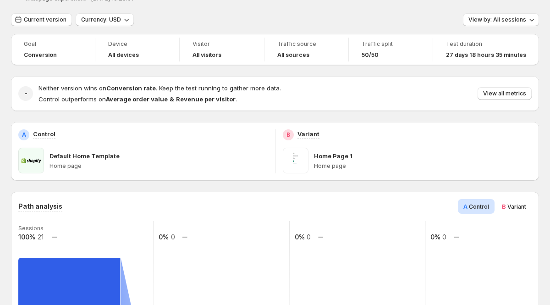
scroll to position [34, 0]
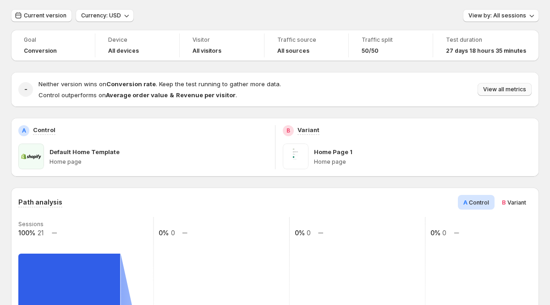
click at [504, 91] on span "View all metrics" at bounding box center [504, 89] width 43 height 7
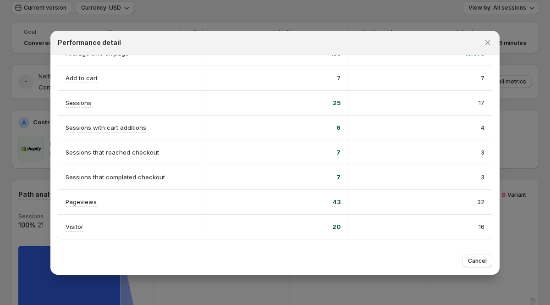
scroll to position [46, 0]
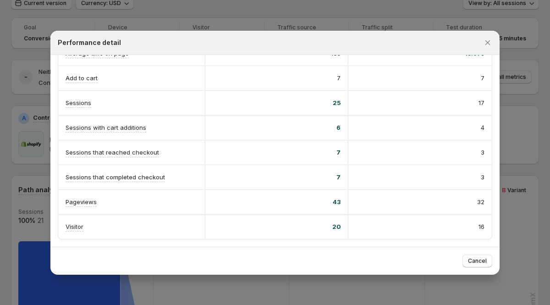
click at [490, 41] on icon "Close" at bounding box center [487, 42] width 9 height 9
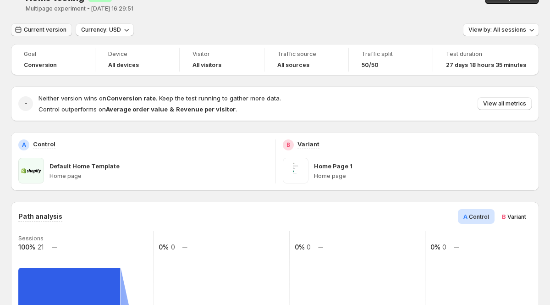
scroll to position [0, 0]
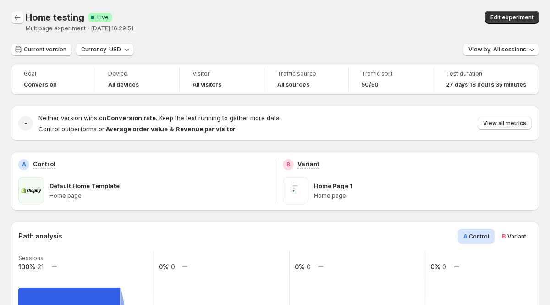
click at [16, 19] on icon "Back" at bounding box center [17, 17] width 9 height 9
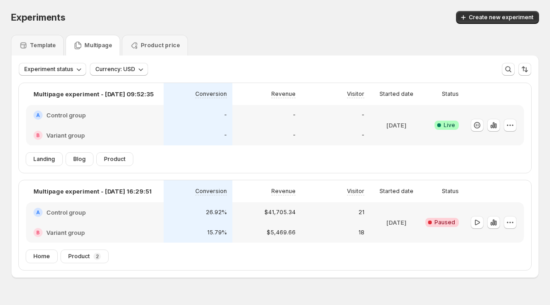
click at [89, 46] on p "Multipage" at bounding box center [98, 45] width 28 height 7
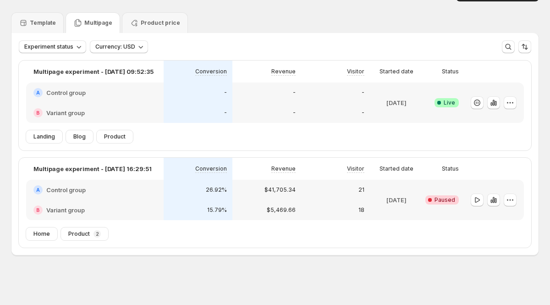
click at [324, 108] on div "-" at bounding box center [336, 112] width 58 height 9
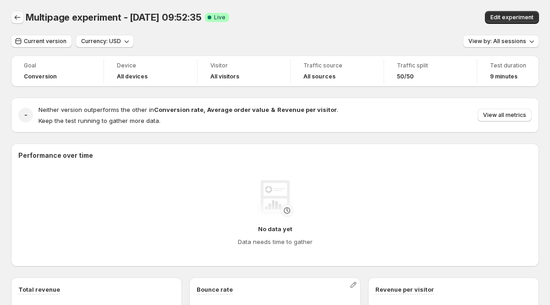
click at [23, 17] on button "Back" at bounding box center [17, 17] width 13 height 13
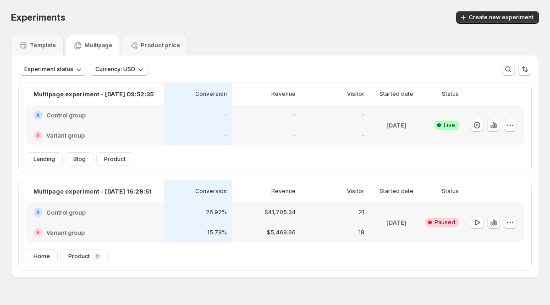
click at [497, 93] on div at bounding box center [492, 94] width 49 height 15
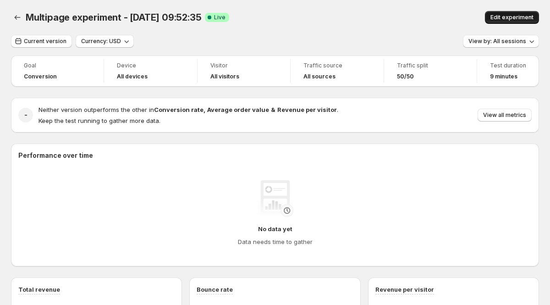
click at [504, 22] on button "Edit experiment" at bounding box center [512, 17] width 54 height 13
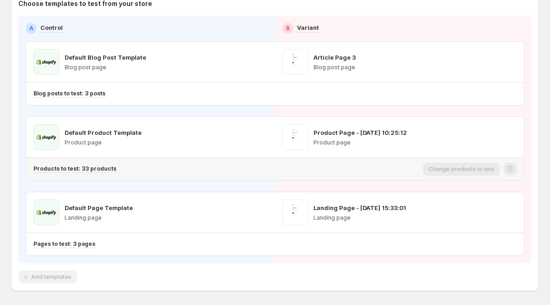
scroll to position [82, 0]
